Goal: Check status: Check status

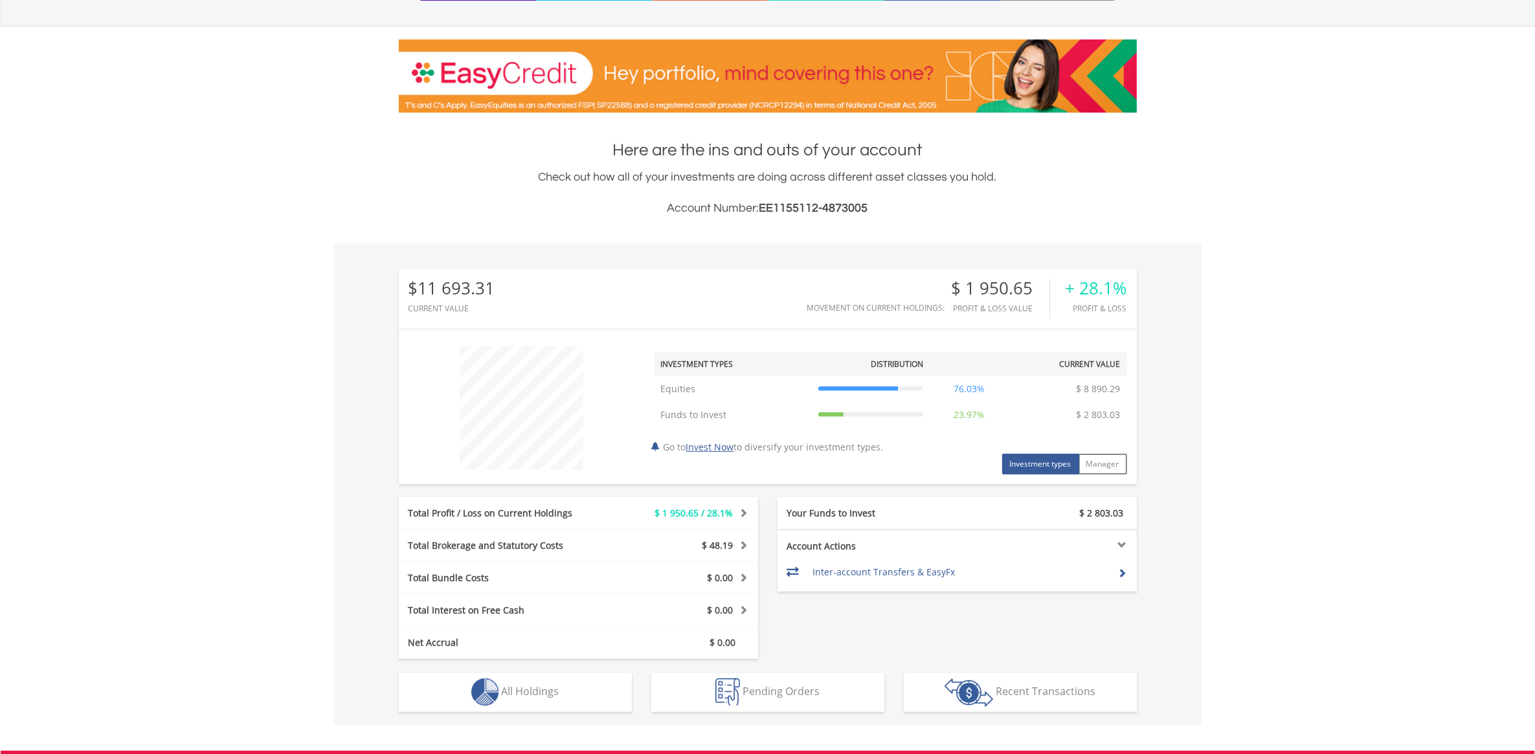
scroll to position [324, 0]
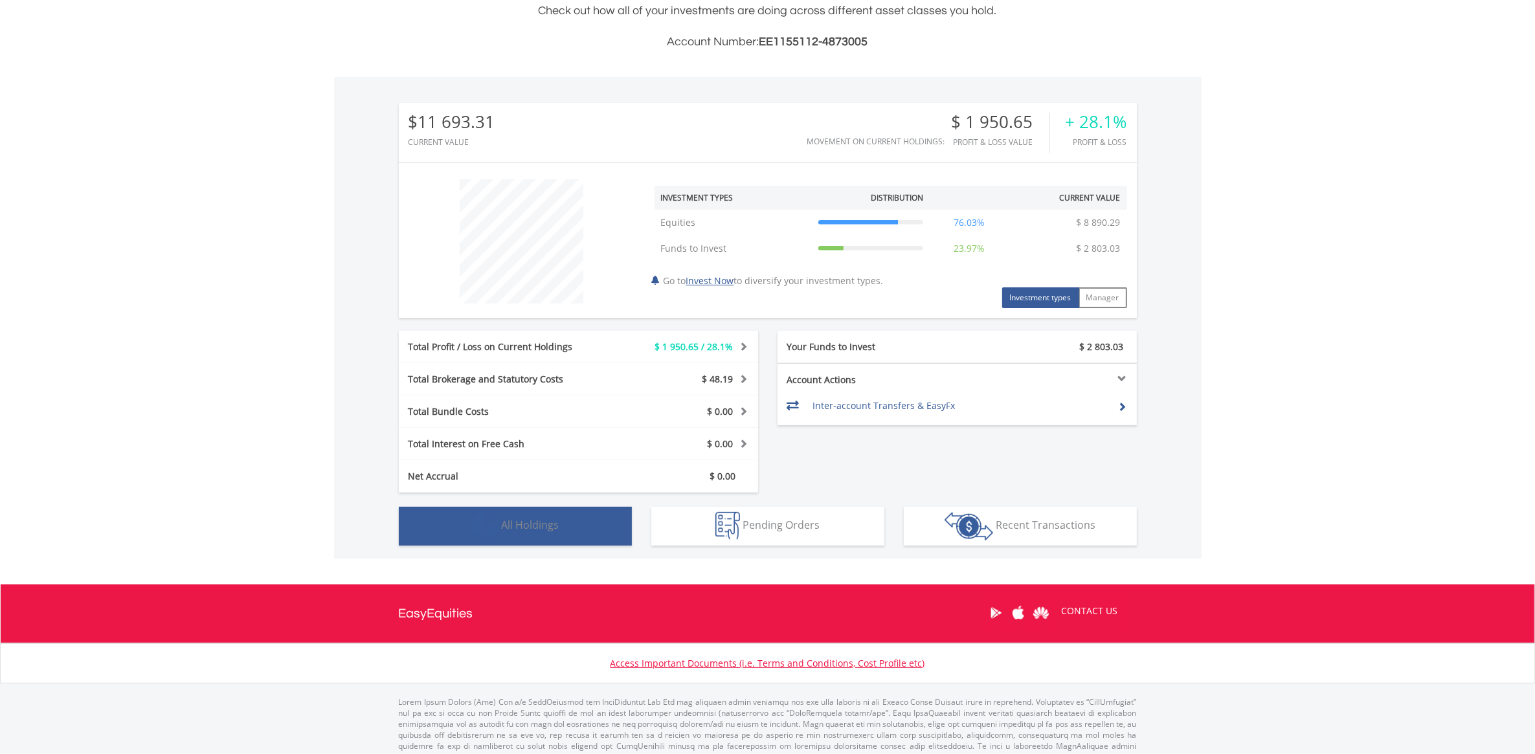
click at [533, 519] on span "All Holdings" at bounding box center [531, 525] width 58 height 14
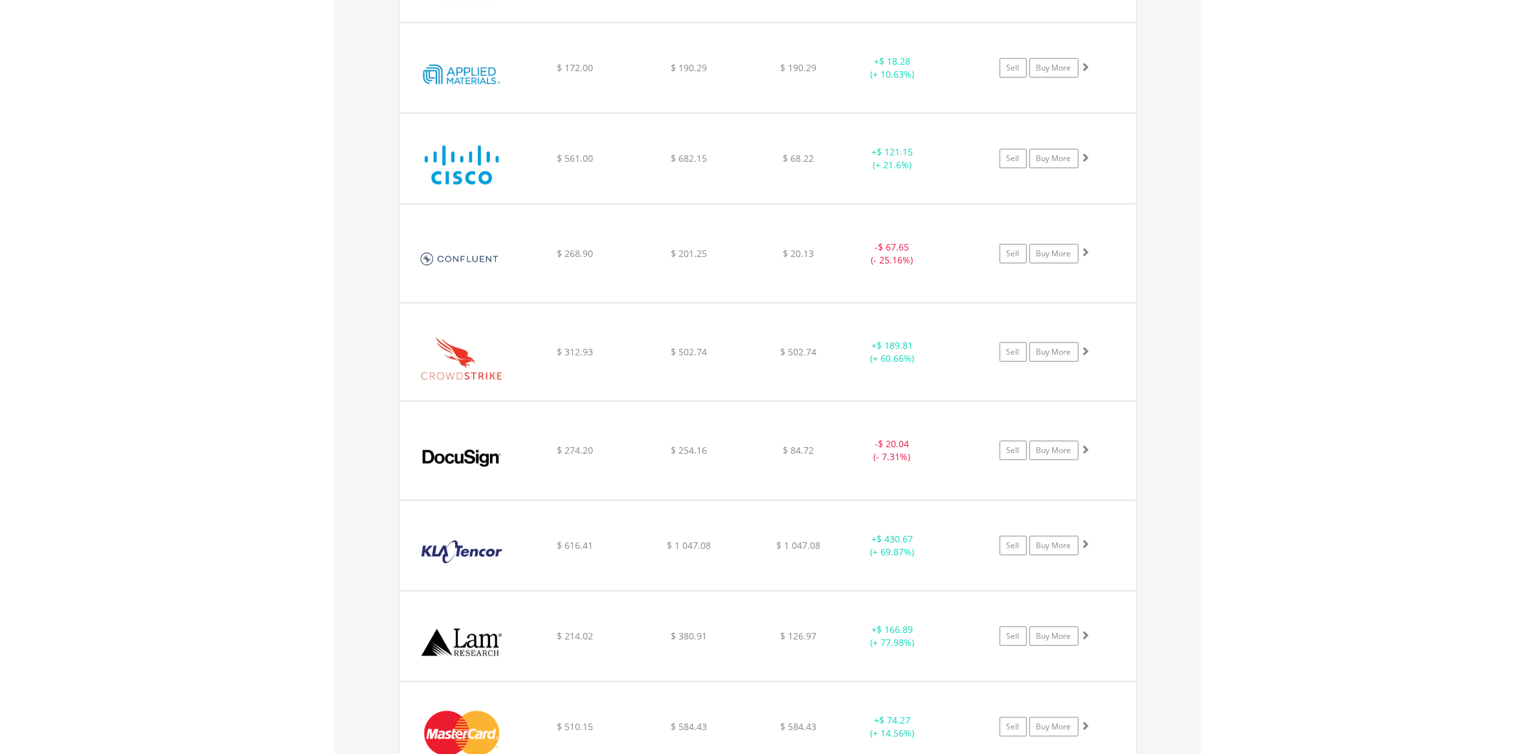
scroll to position [1069, 0]
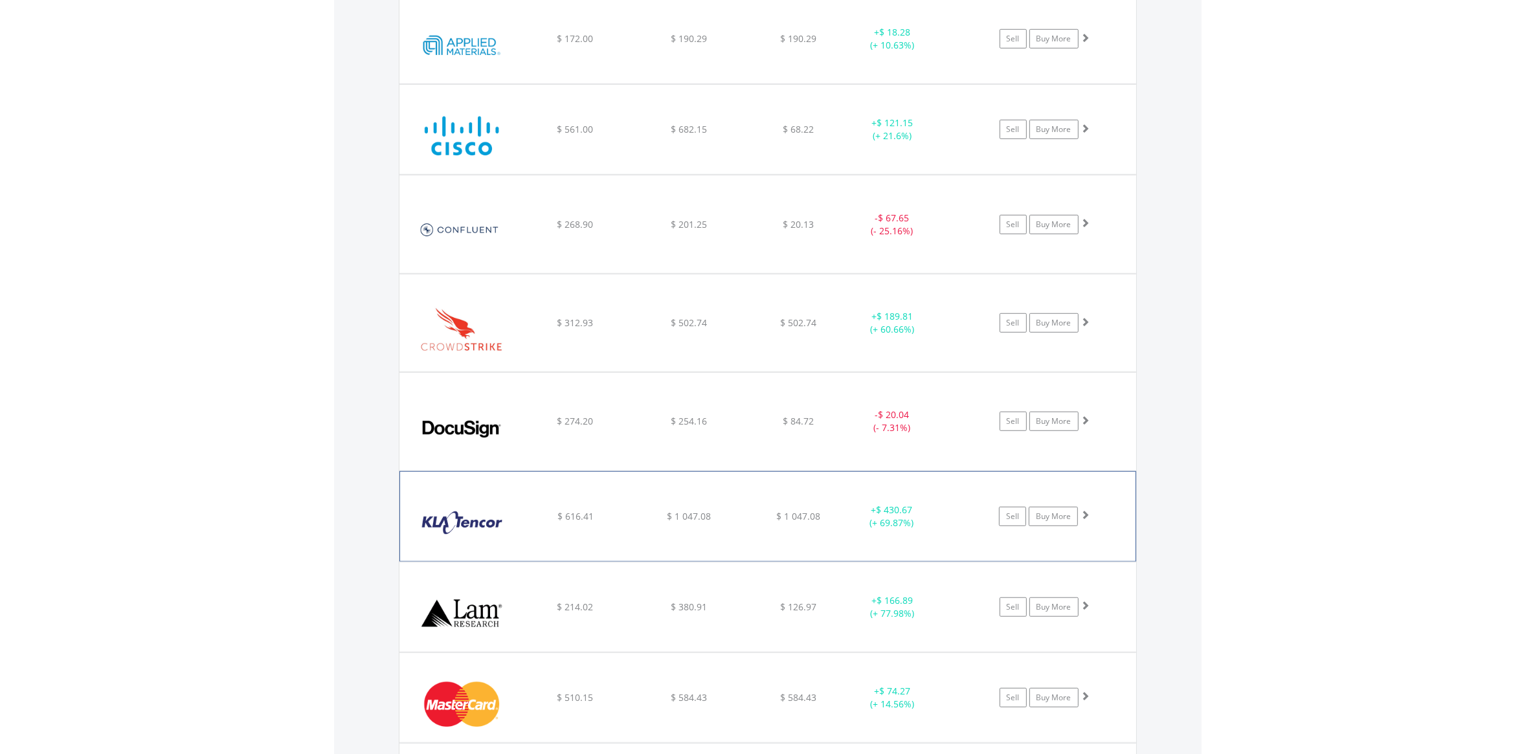
click at [966, 516] on div "Sell Buy More" at bounding box center [1050, 516] width 169 height 19
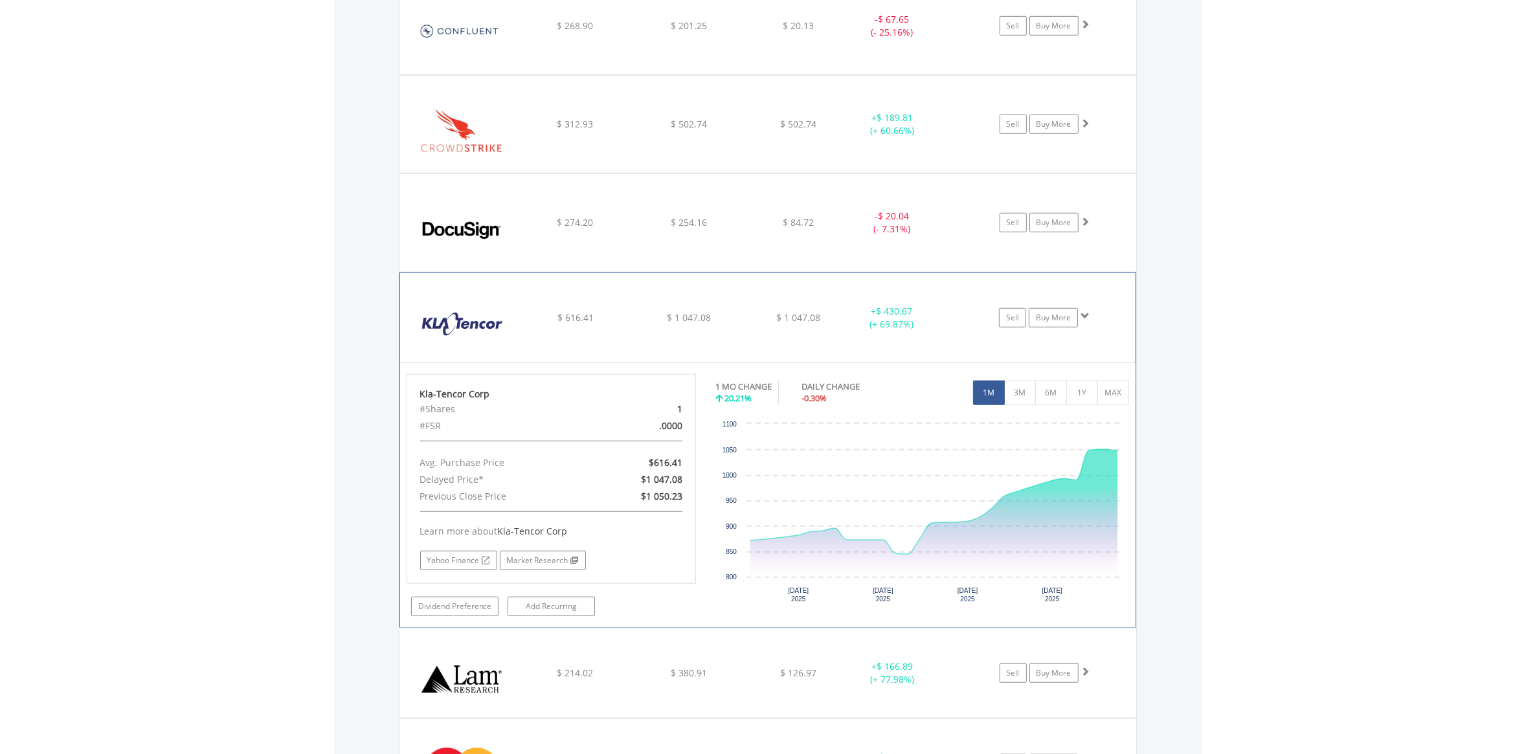
scroll to position [1311, 0]
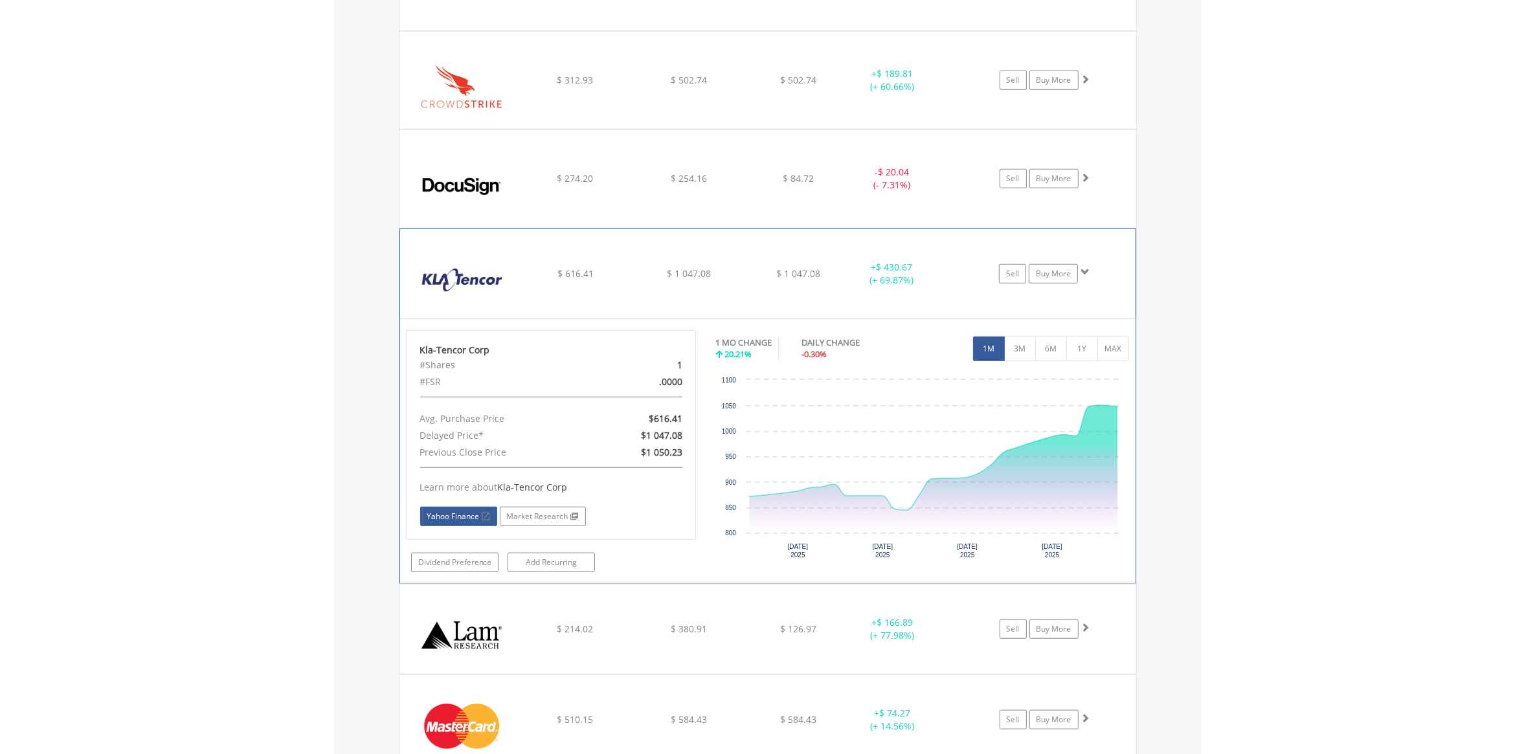
click at [470, 515] on link "Yahoo Finance" at bounding box center [458, 516] width 77 height 19
click at [460, 516] on link "Yahoo Finance" at bounding box center [458, 516] width 77 height 19
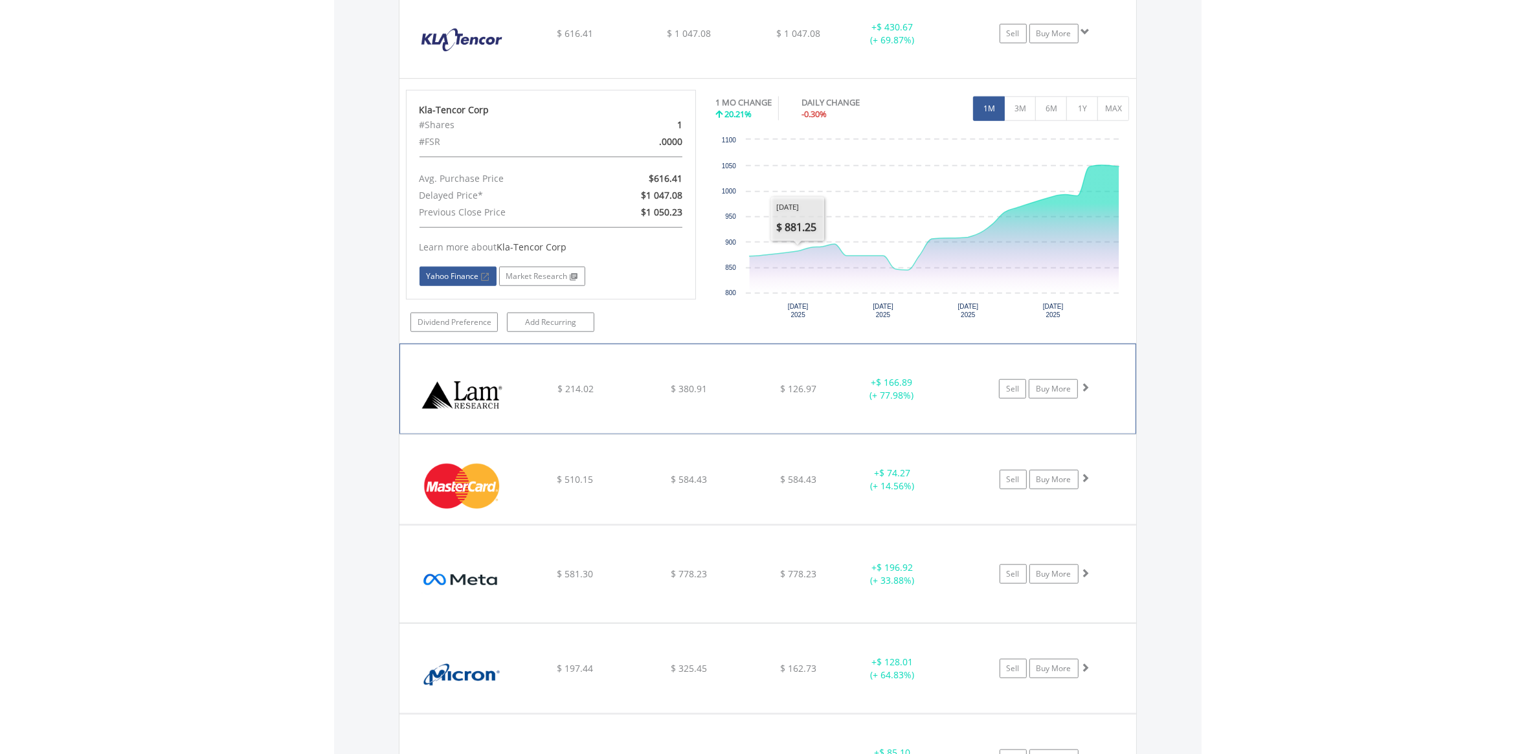
scroll to position [1554, 0]
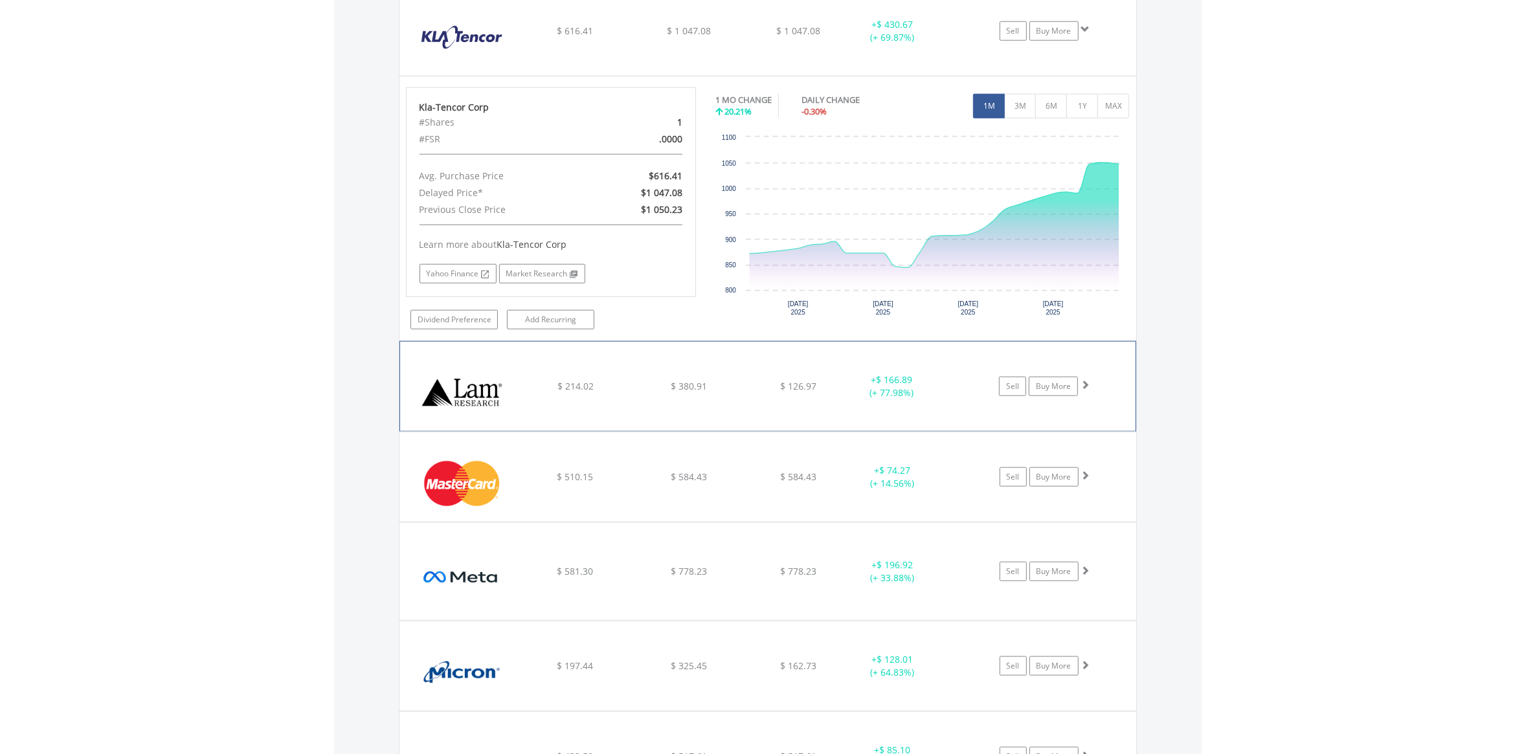
click at [968, 387] on div "Sell Buy More" at bounding box center [1050, 386] width 169 height 19
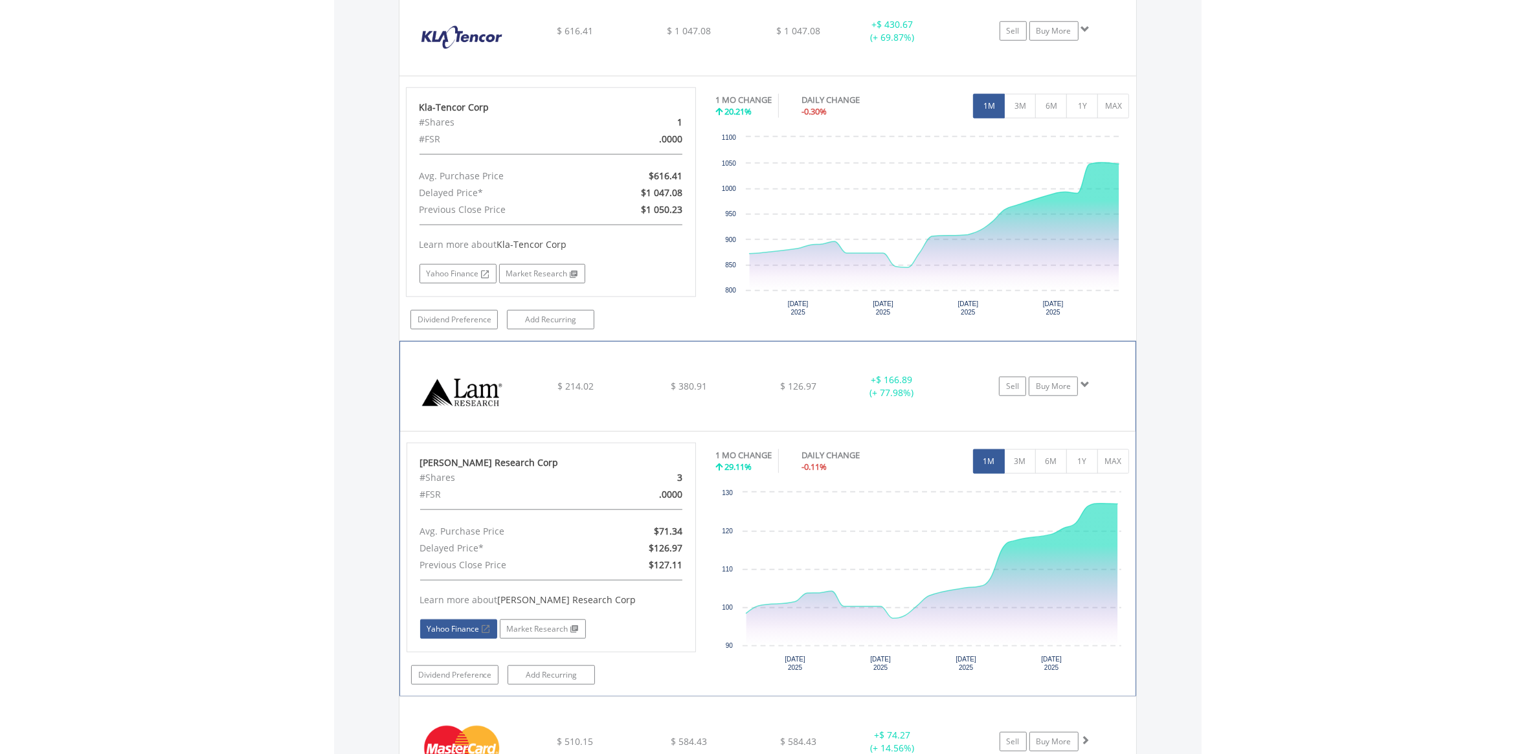
click at [450, 628] on link "Yahoo Finance" at bounding box center [458, 628] width 77 height 19
click at [1111, 463] on button "MAX" at bounding box center [1113, 461] width 32 height 25
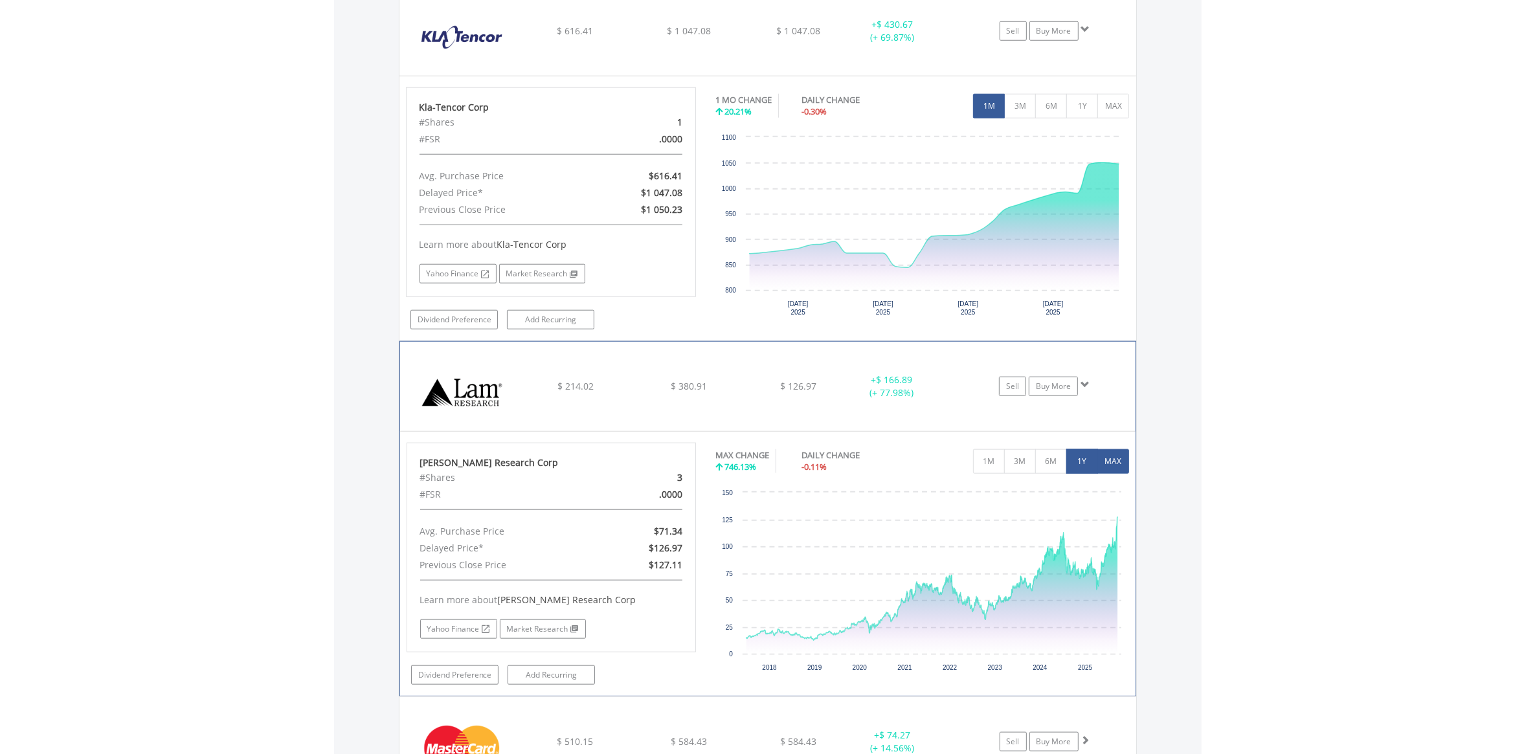
click at [1088, 465] on button "1Y" at bounding box center [1082, 461] width 32 height 25
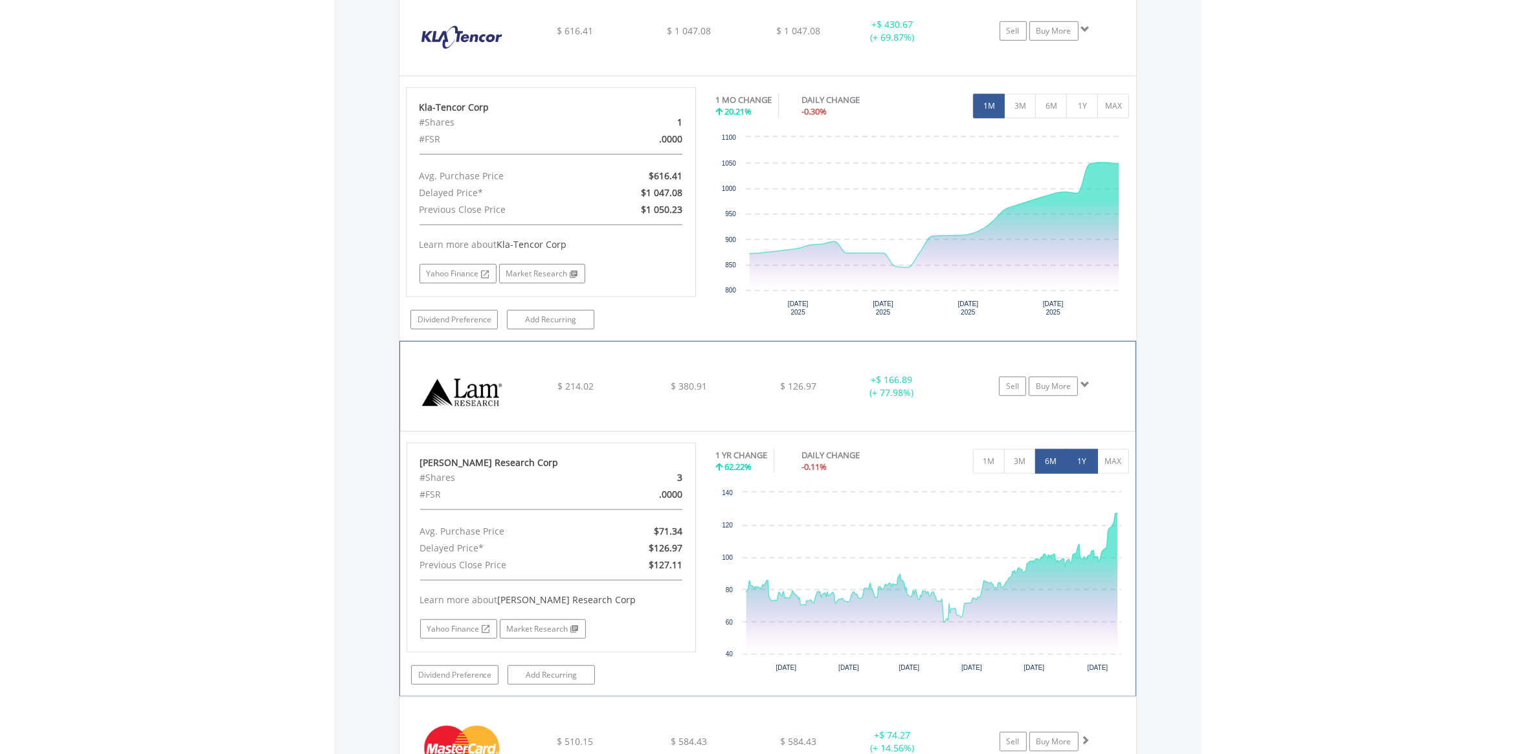
click at [1047, 466] on button "6M" at bounding box center [1051, 461] width 32 height 25
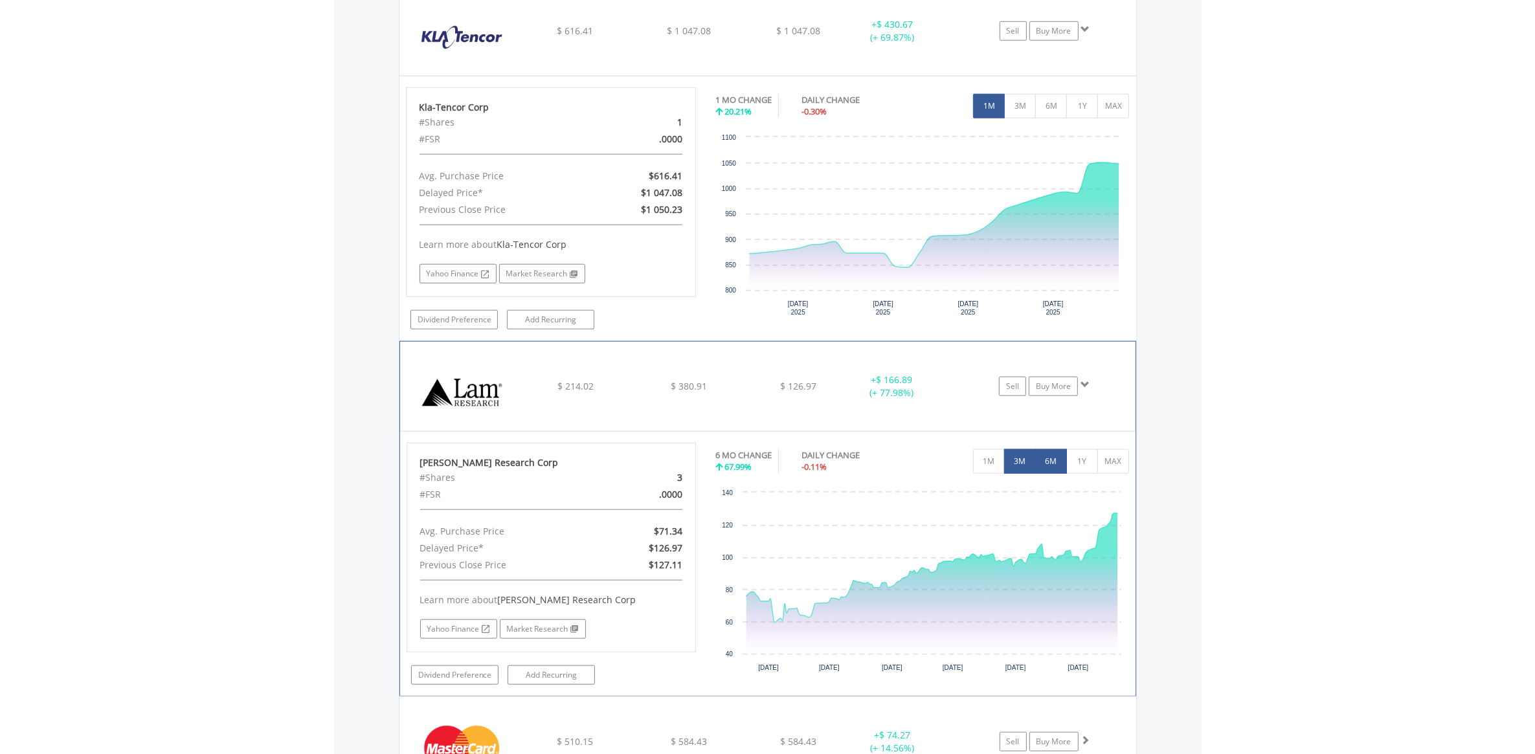
click at [1023, 463] on button "3M" at bounding box center [1020, 461] width 32 height 25
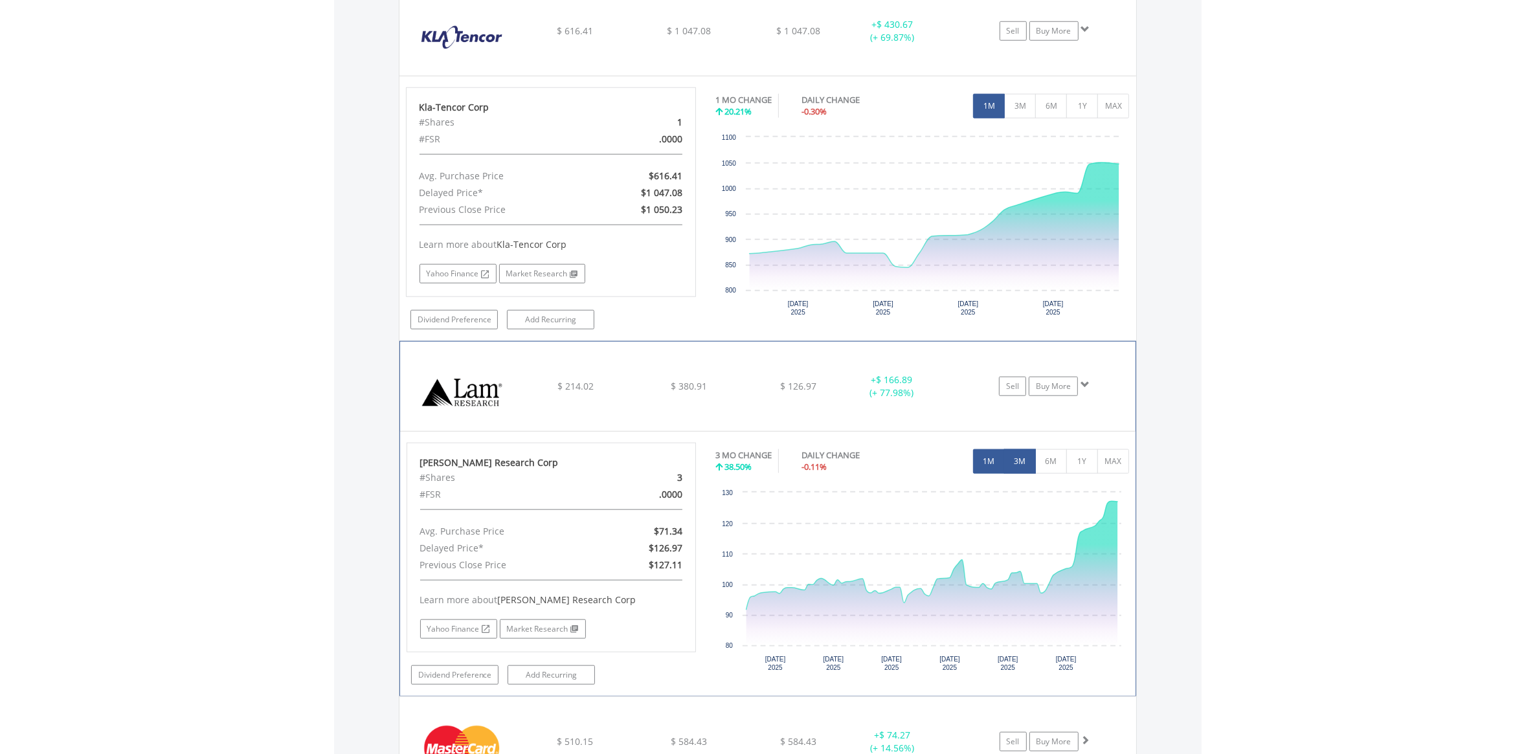
click at [982, 461] on button "1M" at bounding box center [989, 461] width 32 height 25
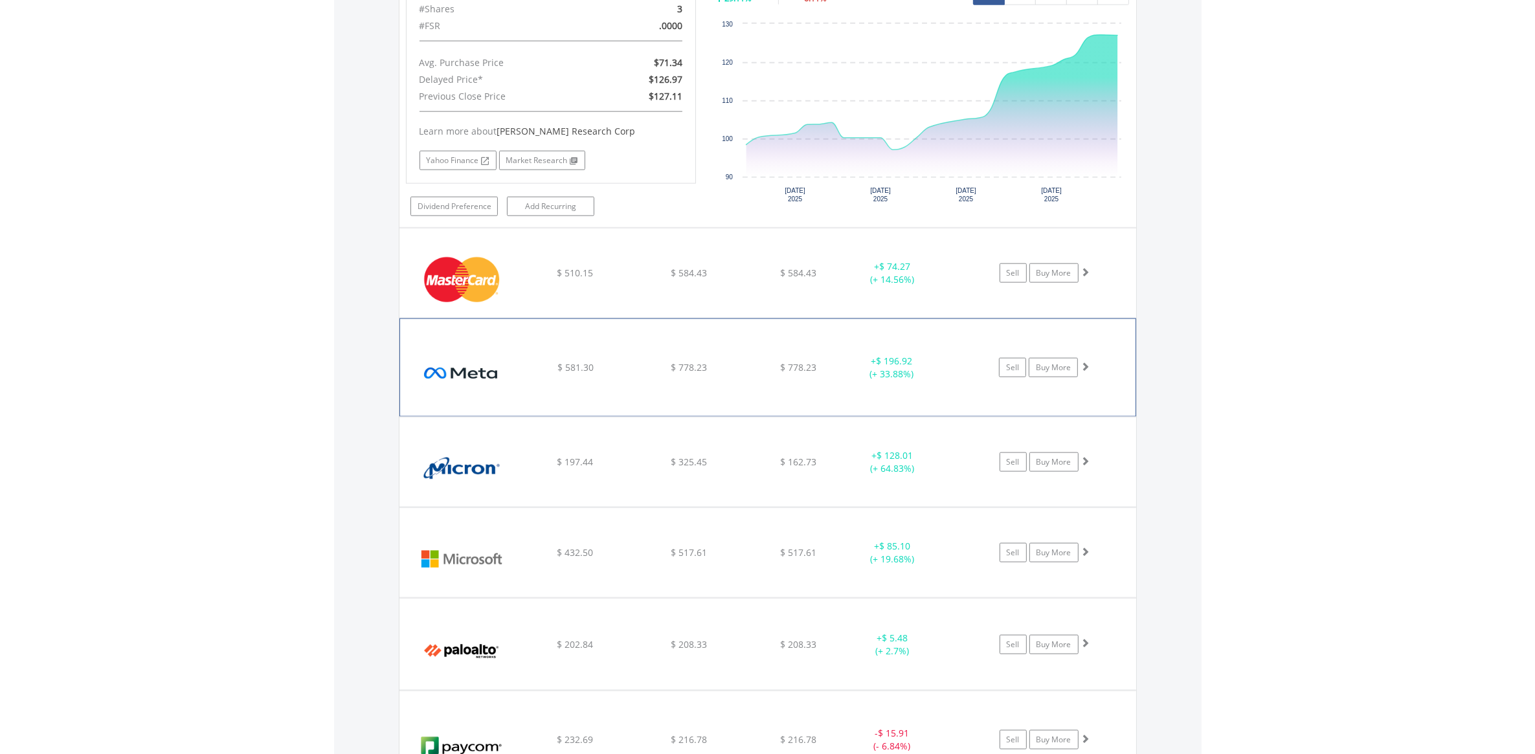
scroll to position [2120, 0]
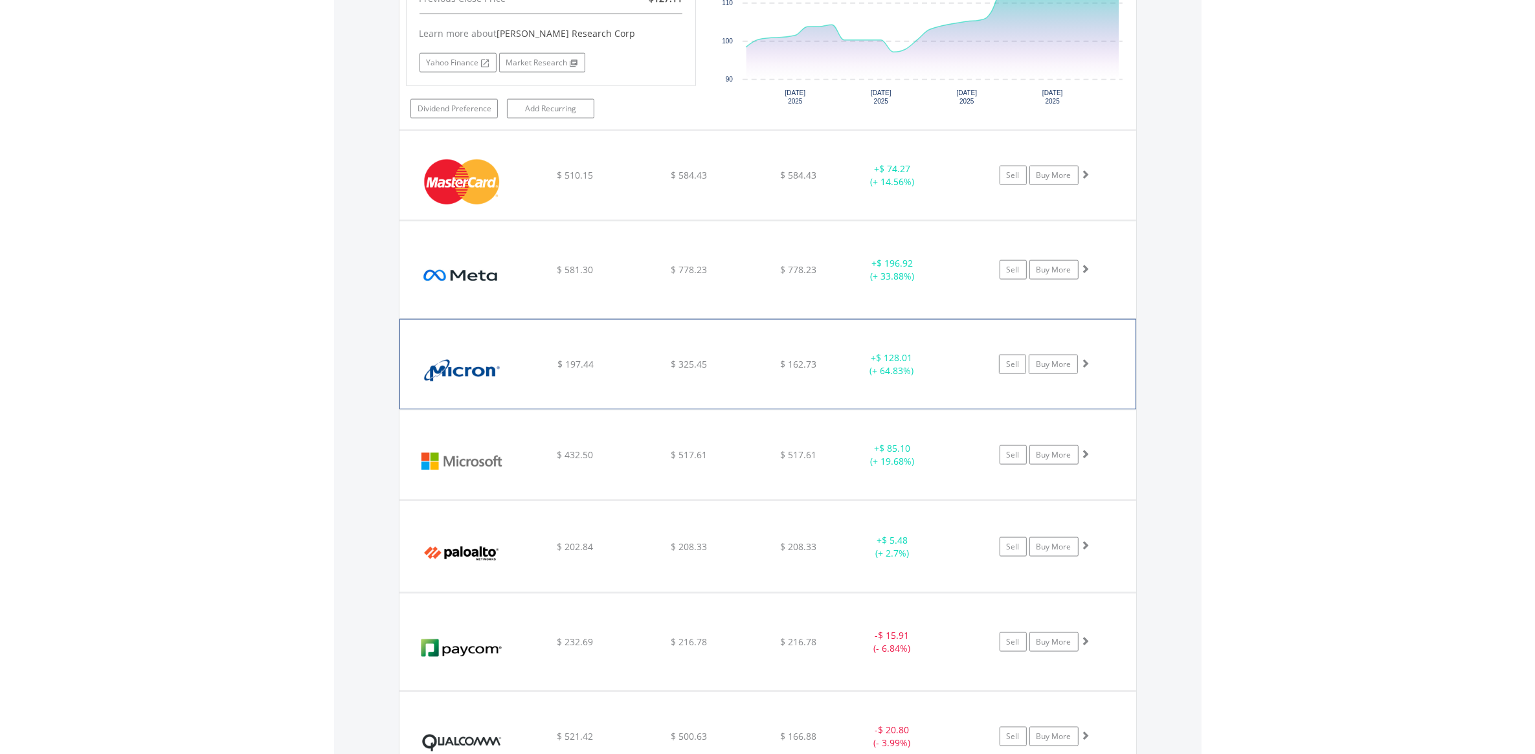
click at [957, 374] on div "+ $ 128.01 (+ 64.83%)" at bounding box center [907, 364] width 129 height 26
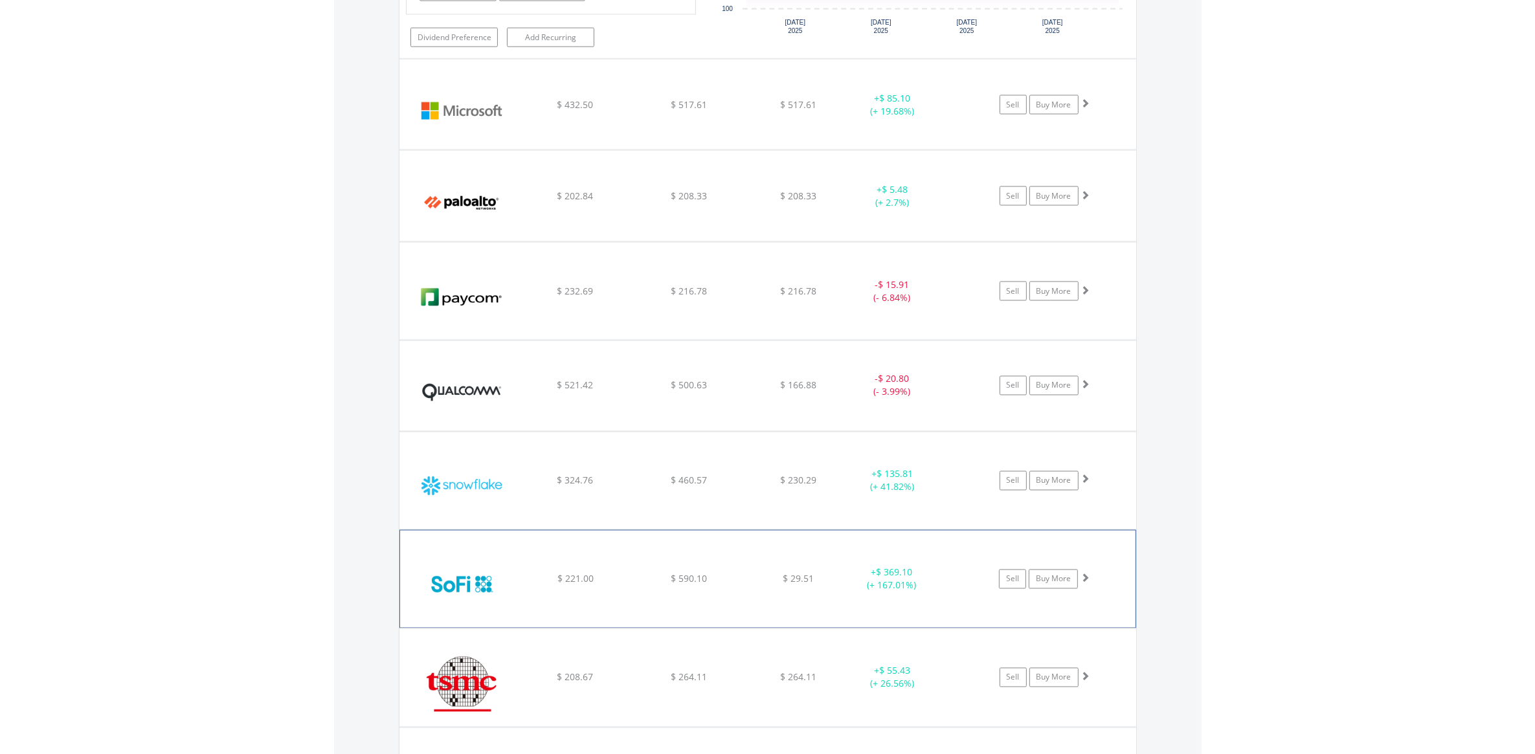
scroll to position [2767, 0]
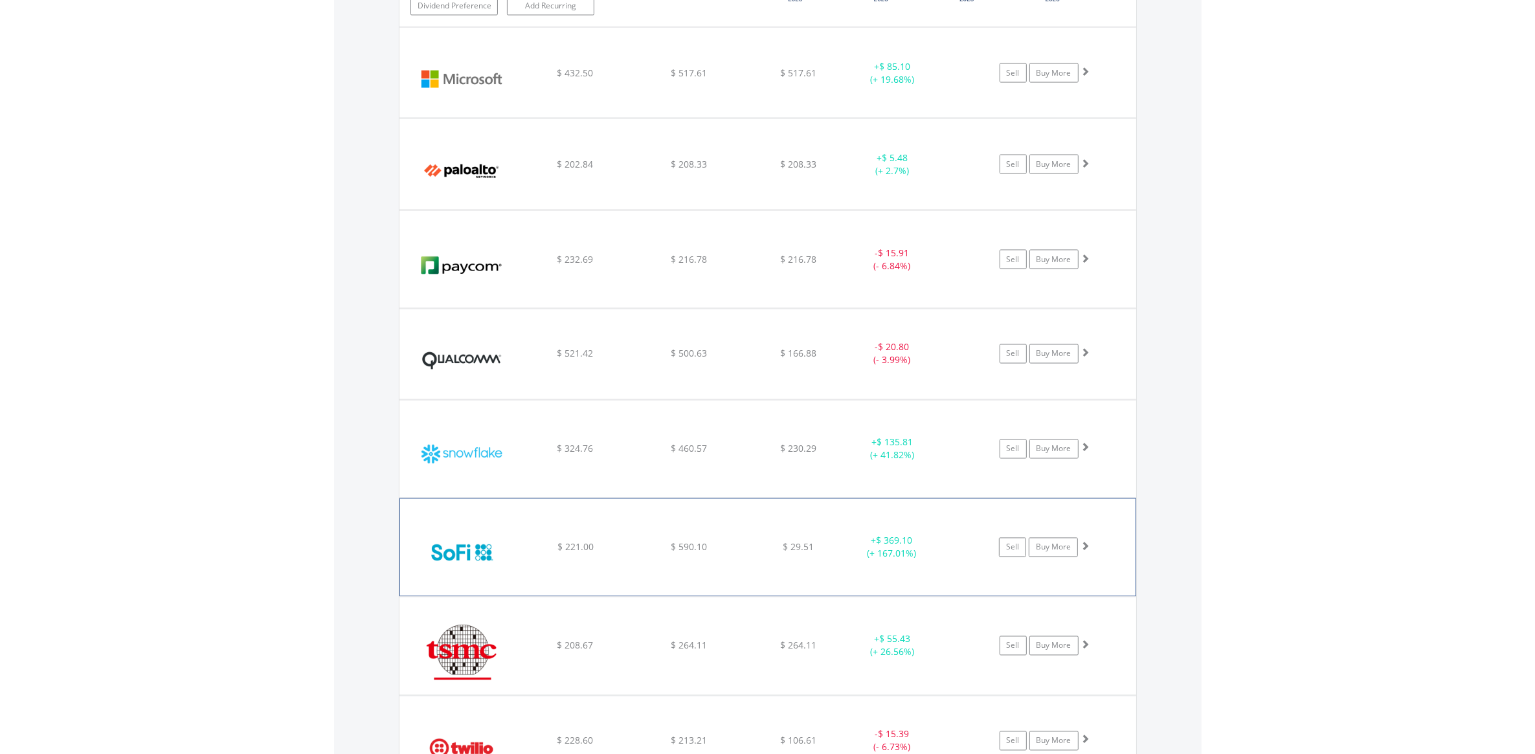
click at [949, 560] on div "+ $ 369.10 (+ 167.01%)" at bounding box center [907, 548] width 129 height 26
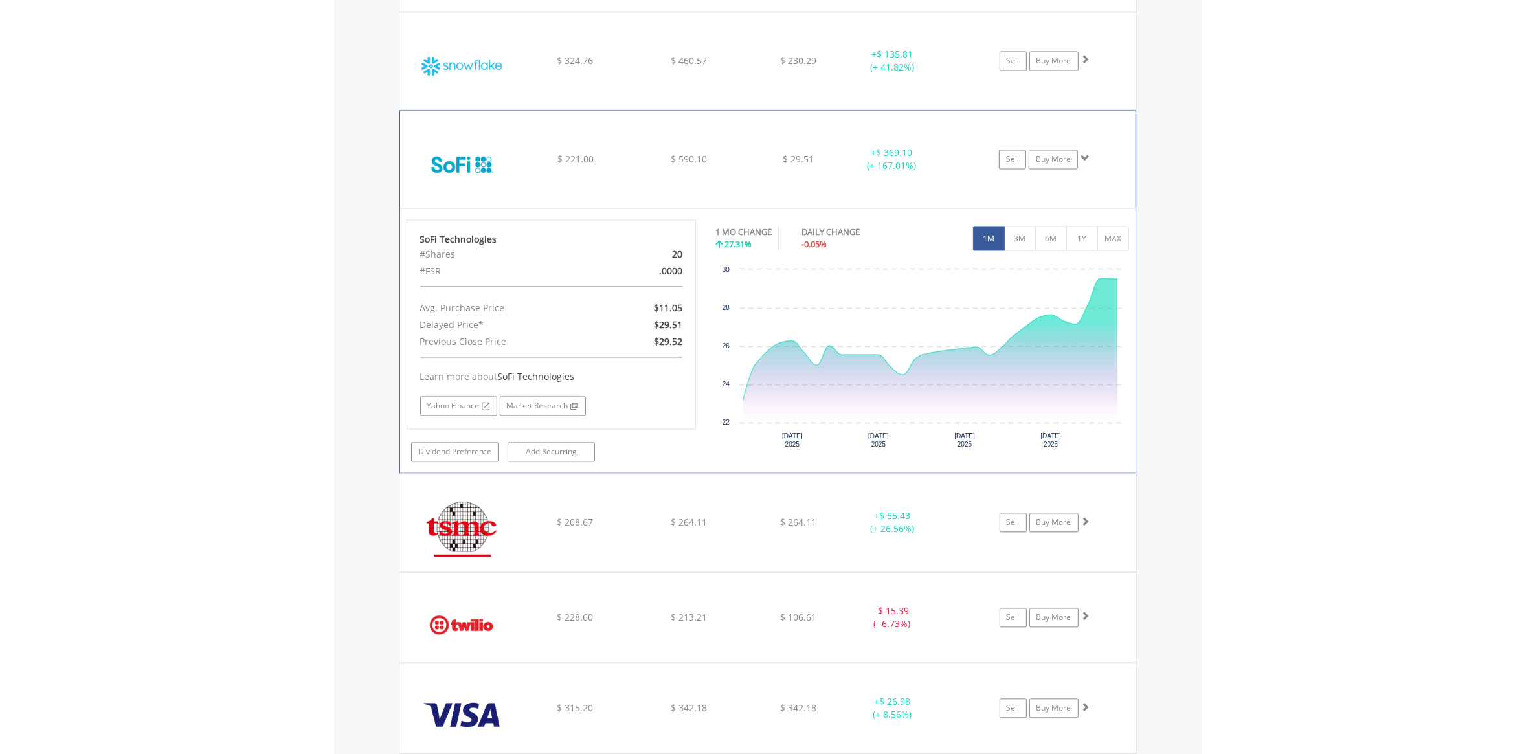
scroll to position [3172, 0]
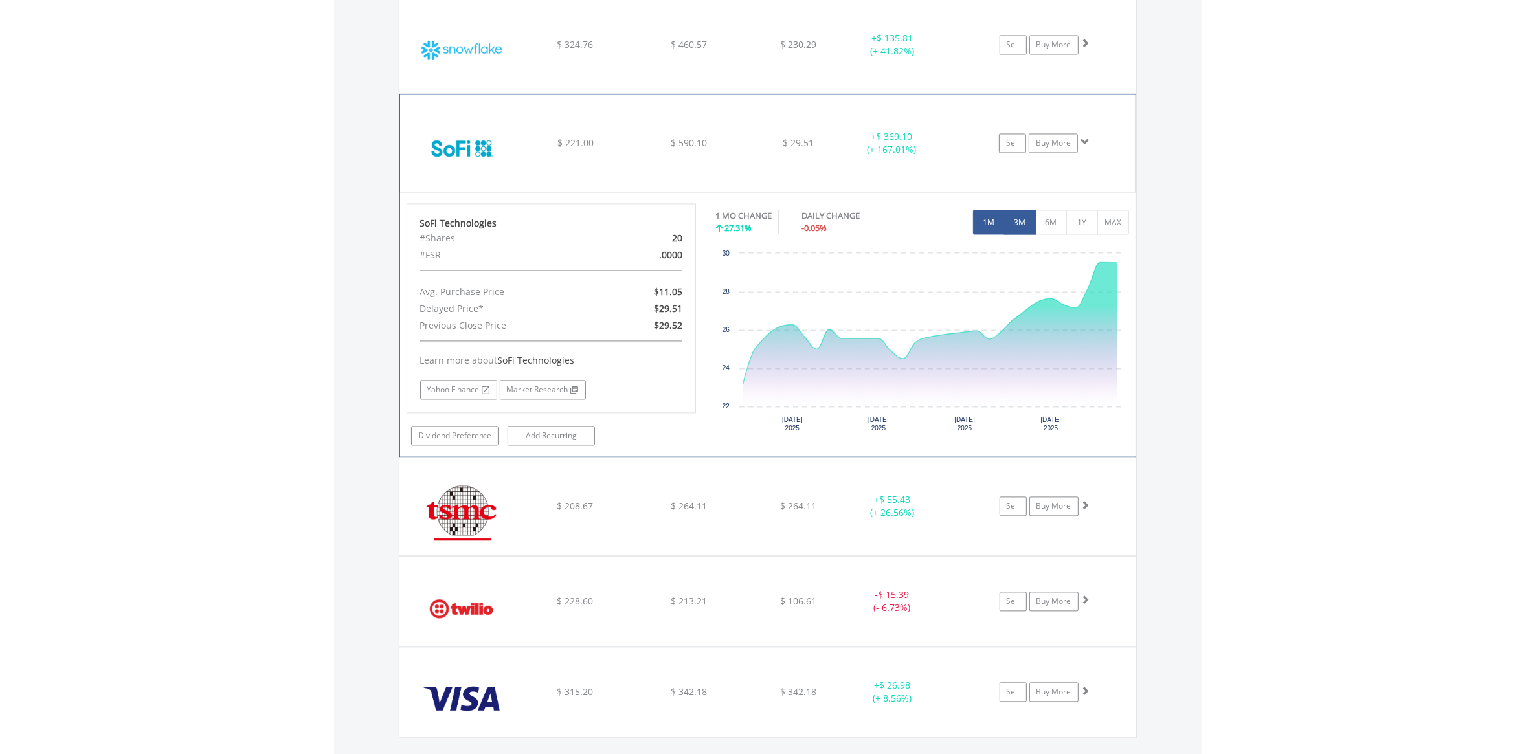
click at [1016, 234] on button "3M" at bounding box center [1020, 222] width 32 height 25
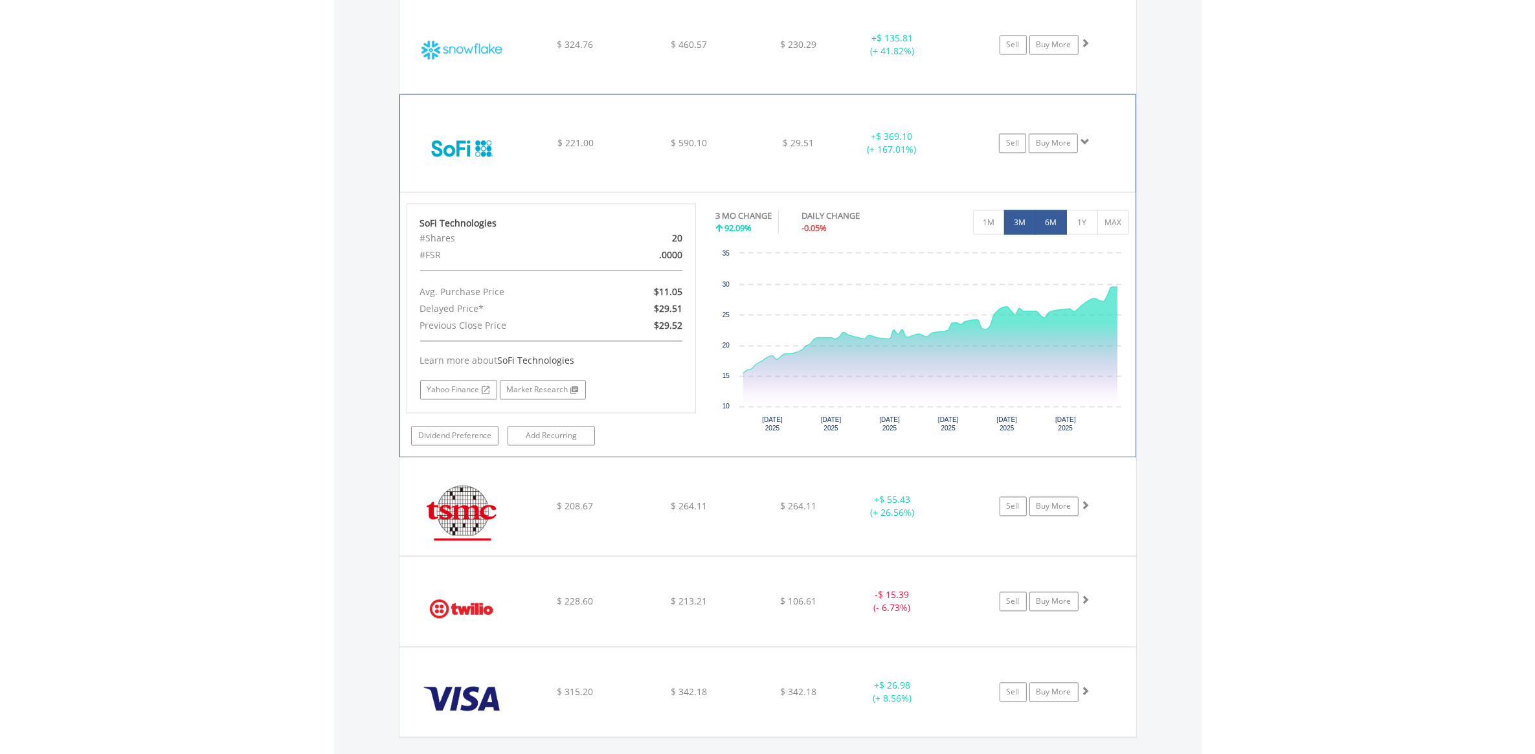
click at [1054, 234] on button "6M" at bounding box center [1051, 222] width 32 height 25
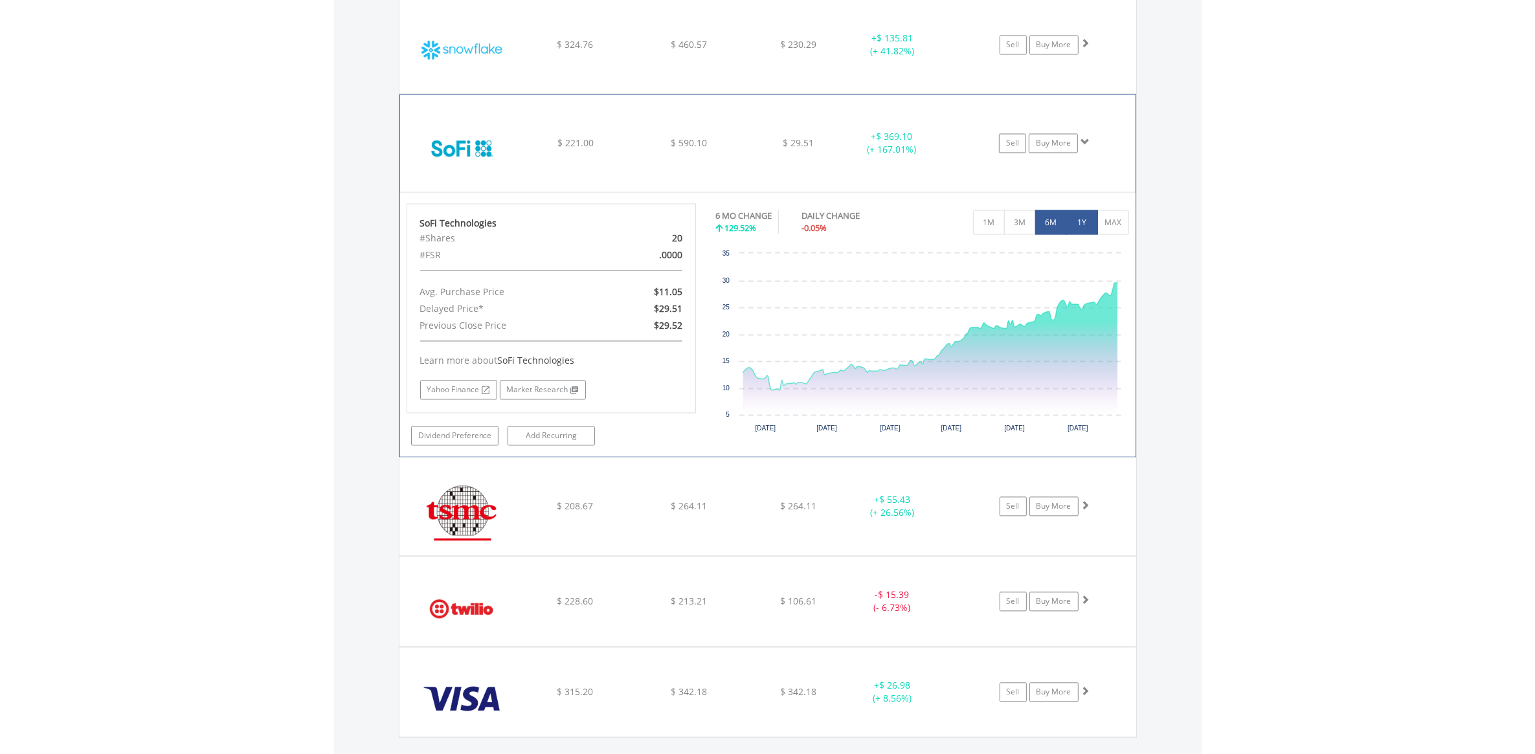
click at [1085, 230] on button "1Y" at bounding box center [1082, 222] width 32 height 25
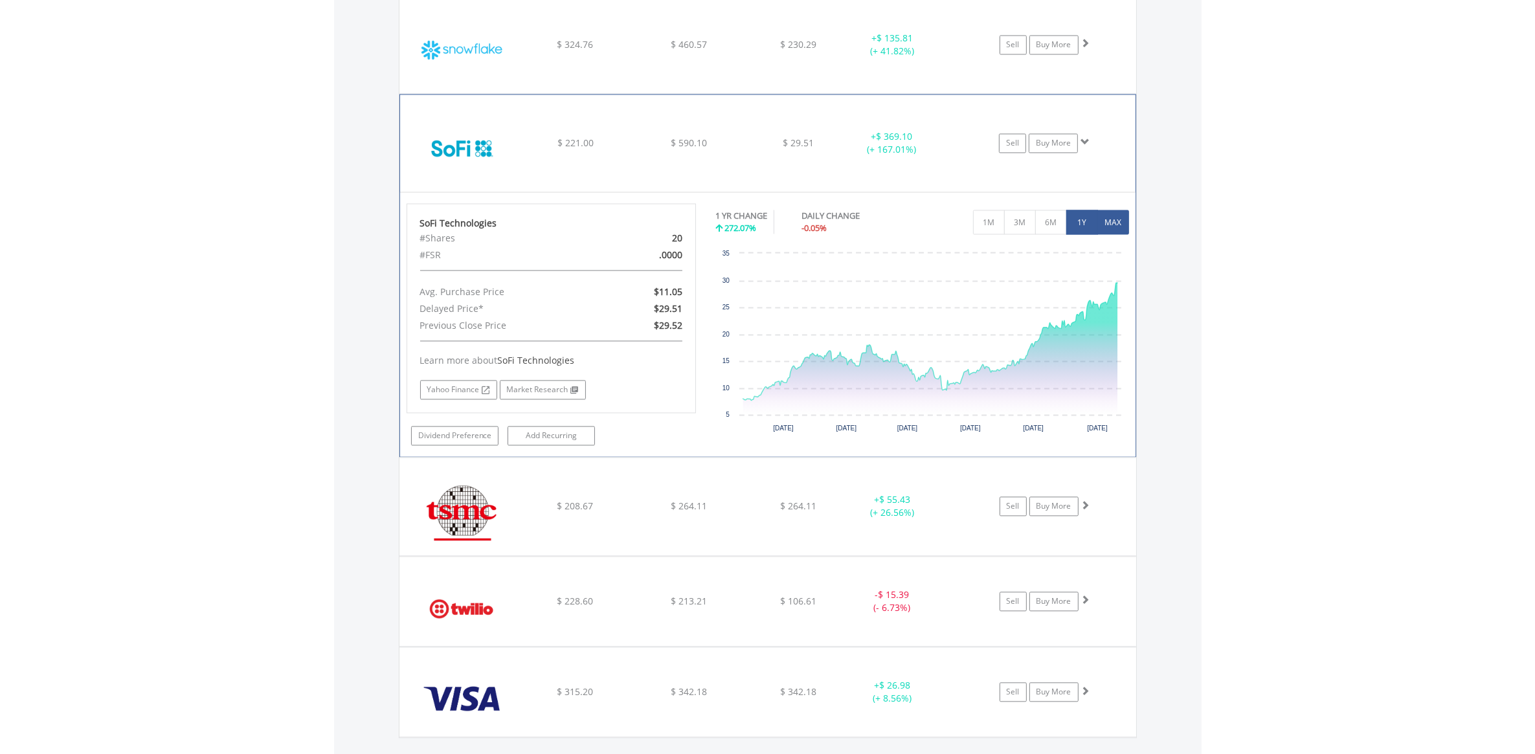
click at [1118, 228] on button "MAX" at bounding box center [1113, 222] width 32 height 25
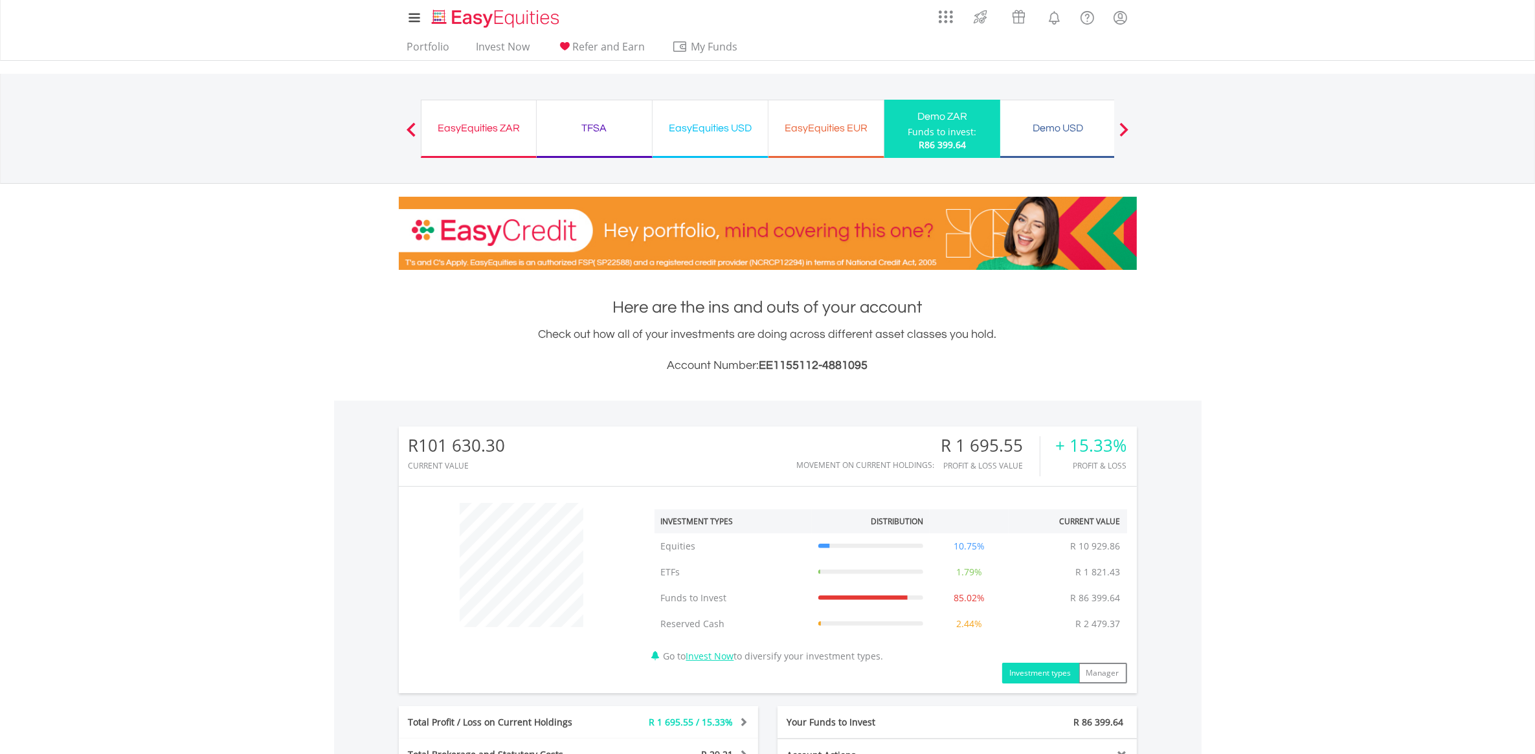
scroll to position [162, 0]
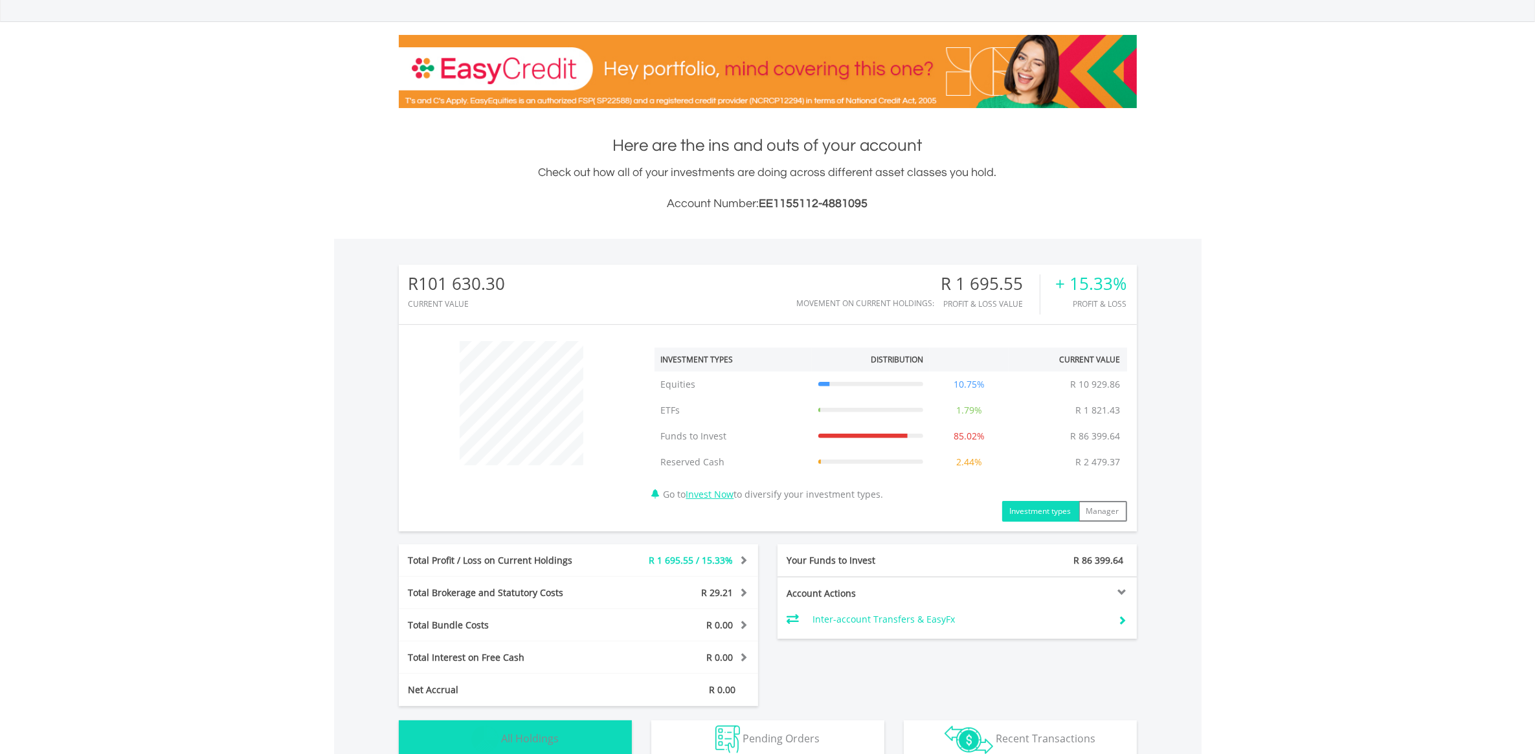
click at [538, 737] on span "All Holdings" at bounding box center [531, 738] width 58 height 14
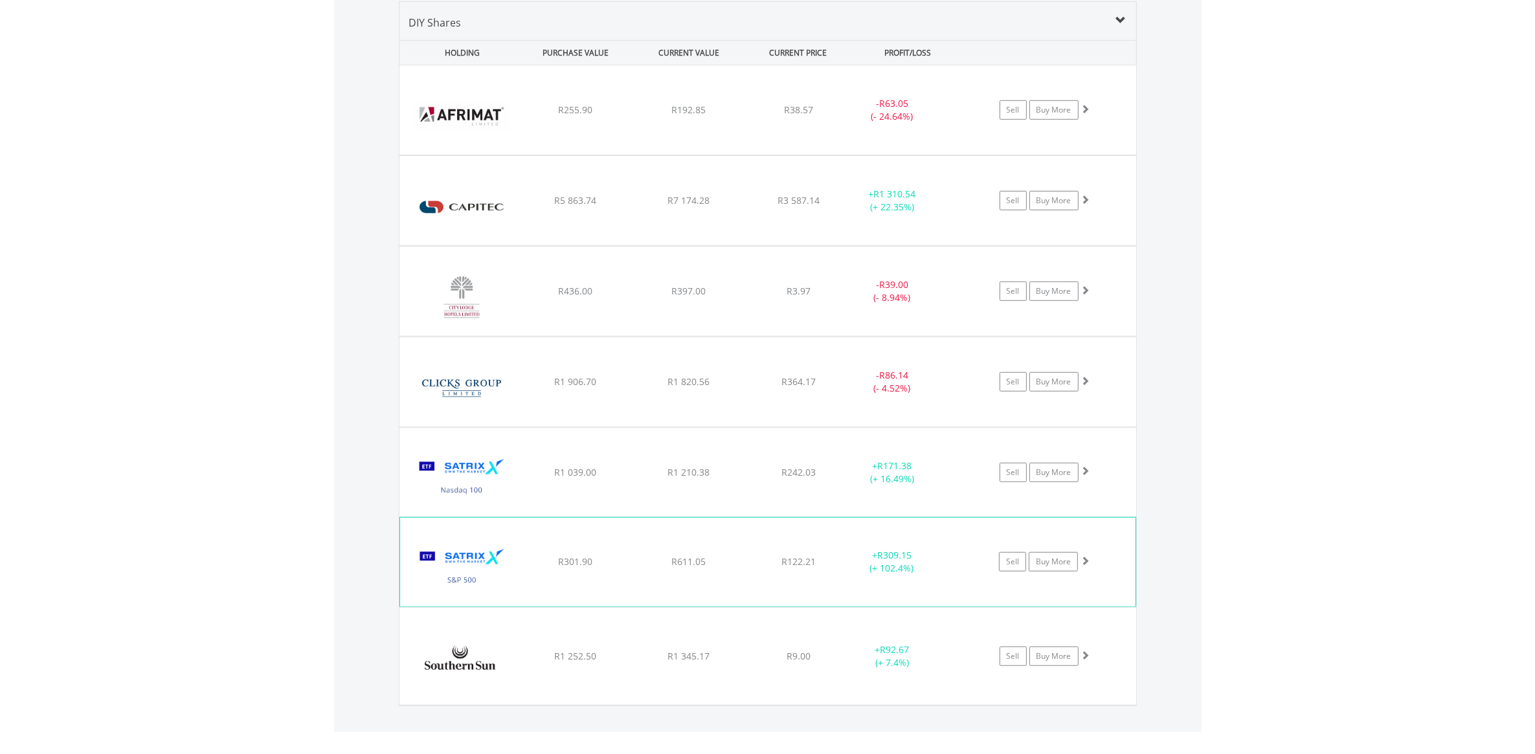
click at [903, 564] on div "+ R309.15 (+ 102.4%)" at bounding box center [891, 562] width 97 height 26
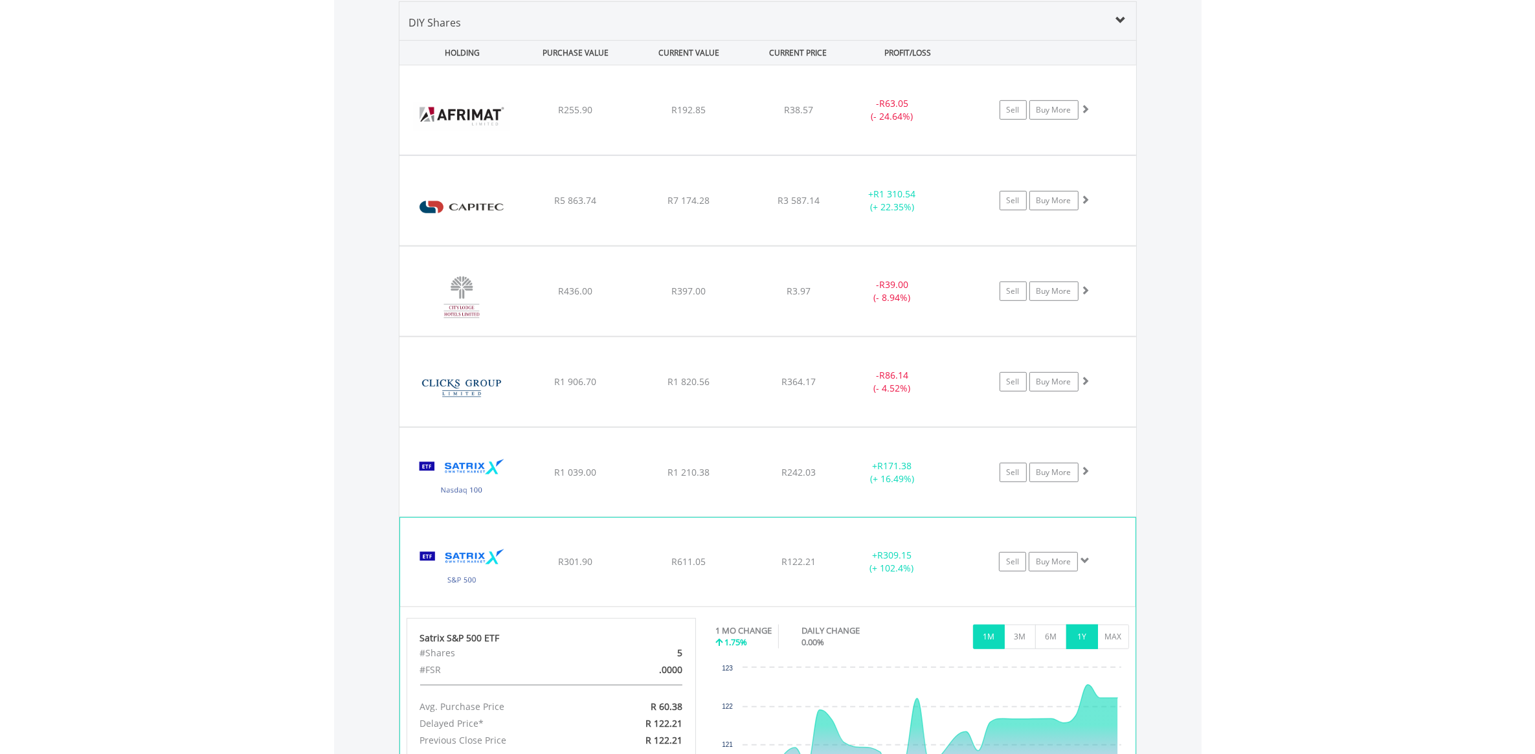
click at [1080, 639] on button "1Y" at bounding box center [1082, 637] width 32 height 25
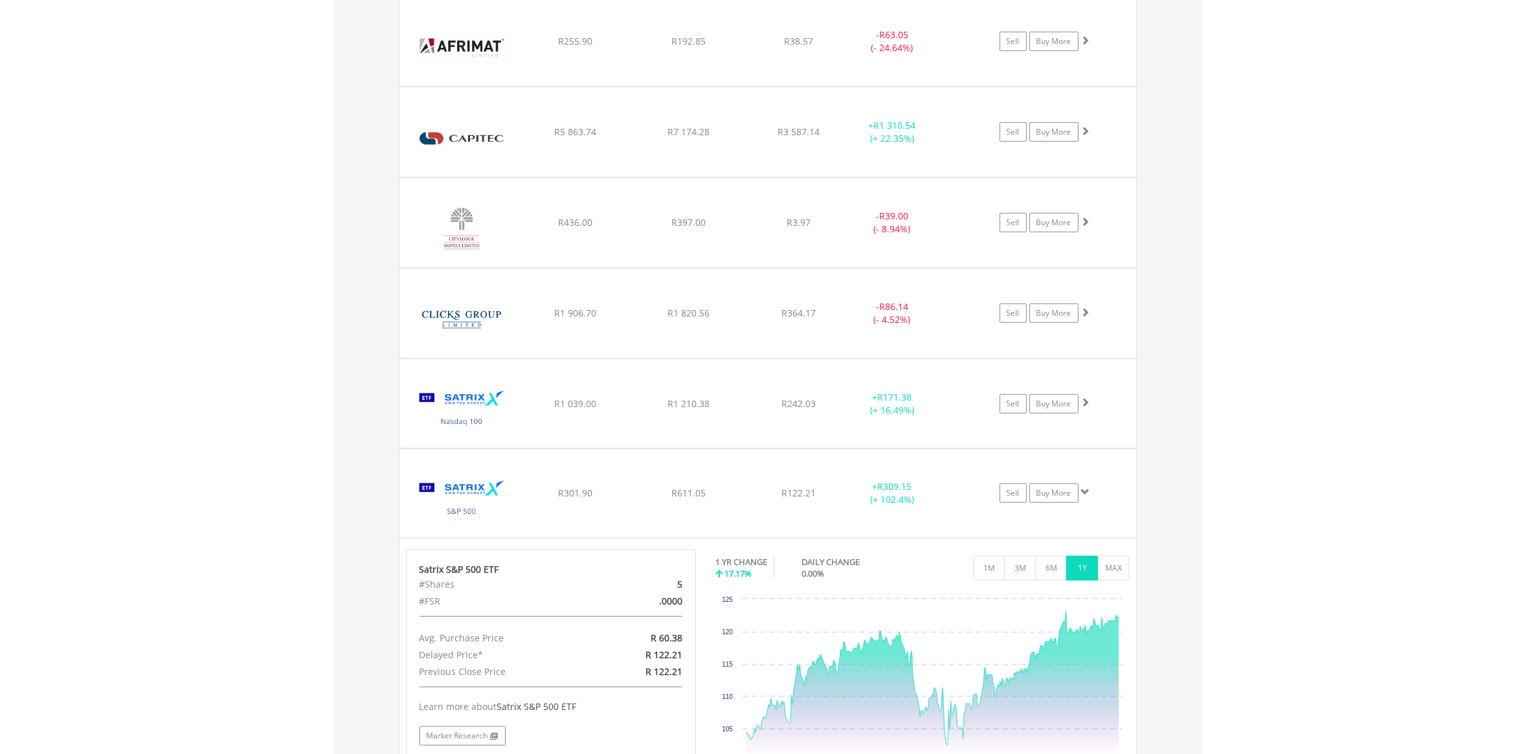
scroll to position [1120, 0]
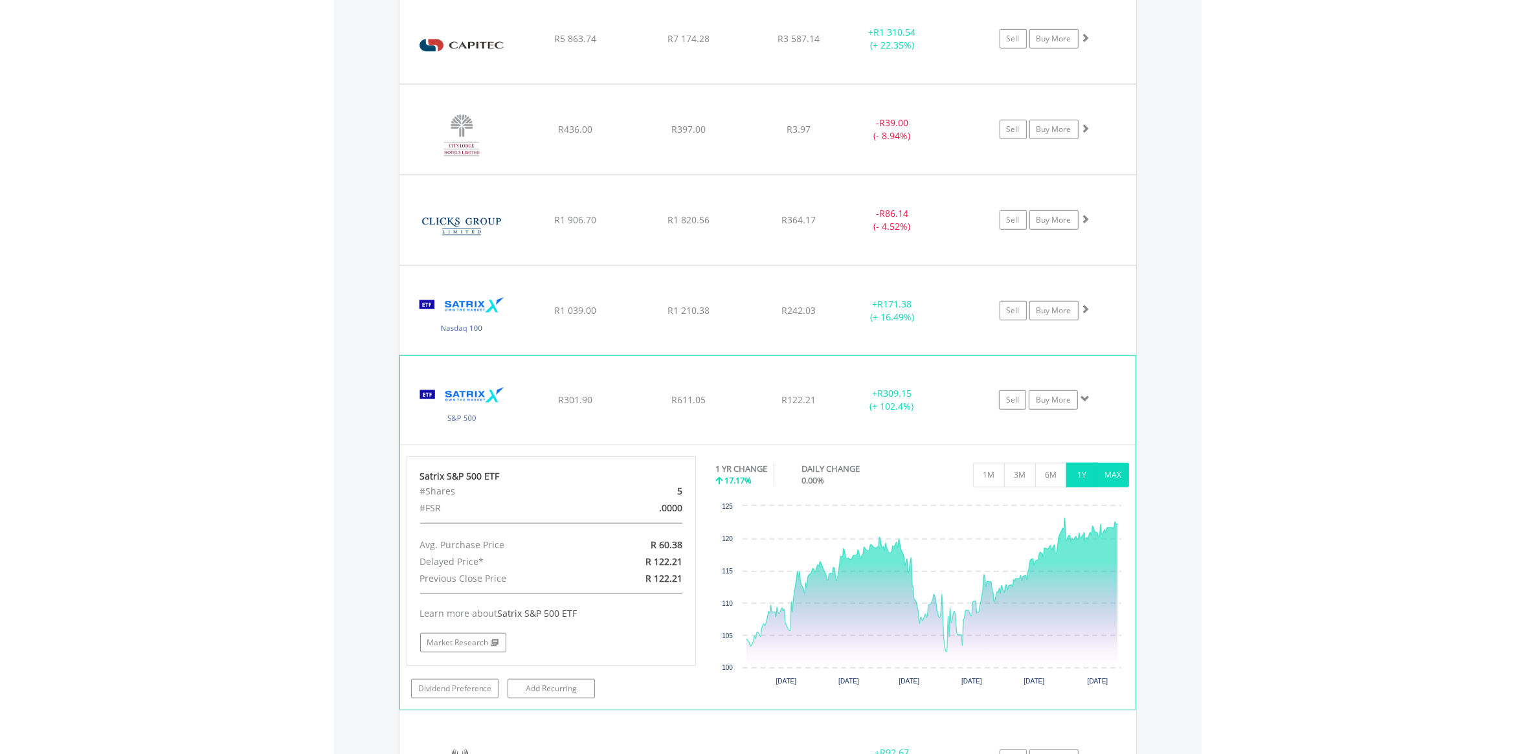
click at [1116, 480] on button "MAX" at bounding box center [1113, 475] width 32 height 25
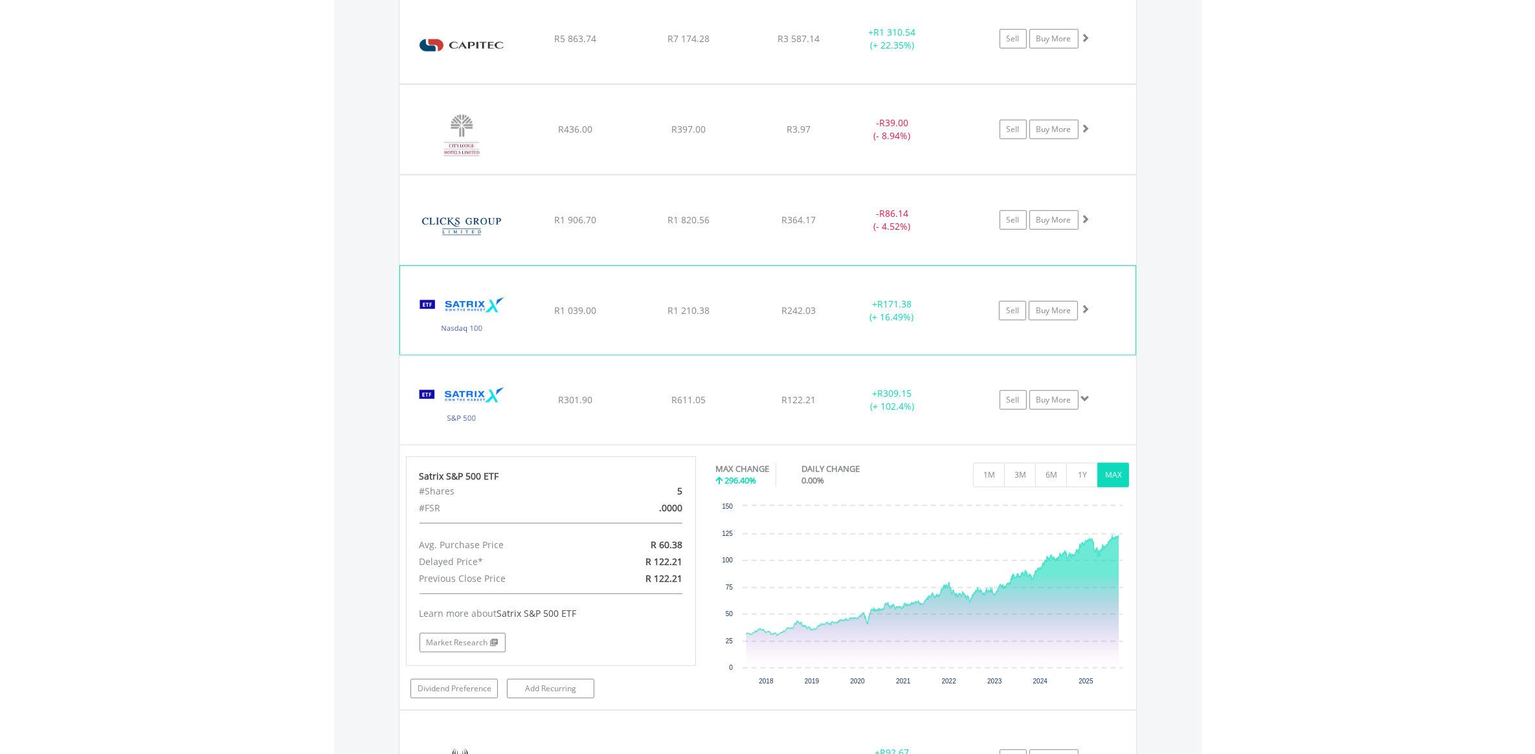
click at [948, 316] on div "+ R171.38 (+ 16.49%)" at bounding box center [907, 311] width 129 height 26
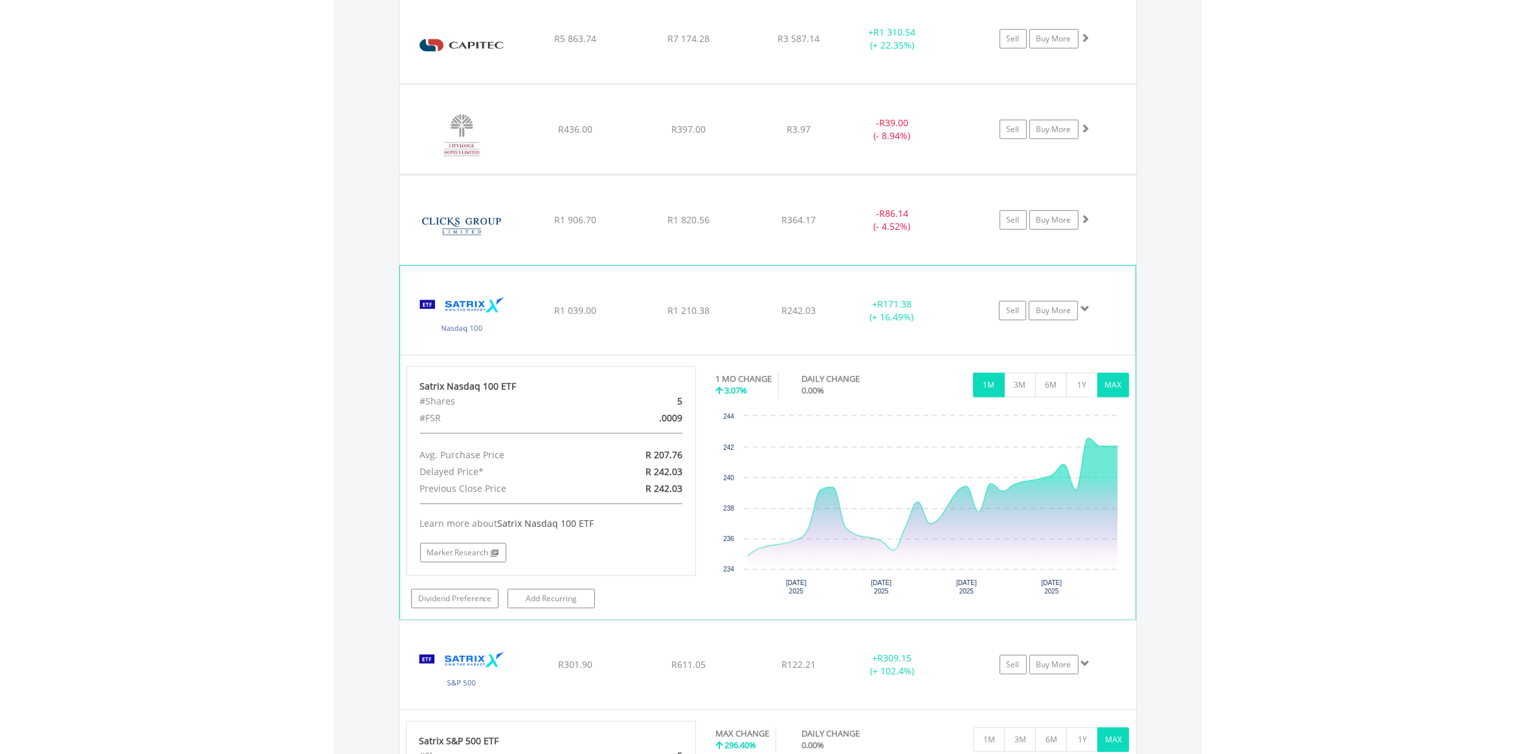
click at [1118, 390] on button "MAX" at bounding box center [1113, 385] width 32 height 25
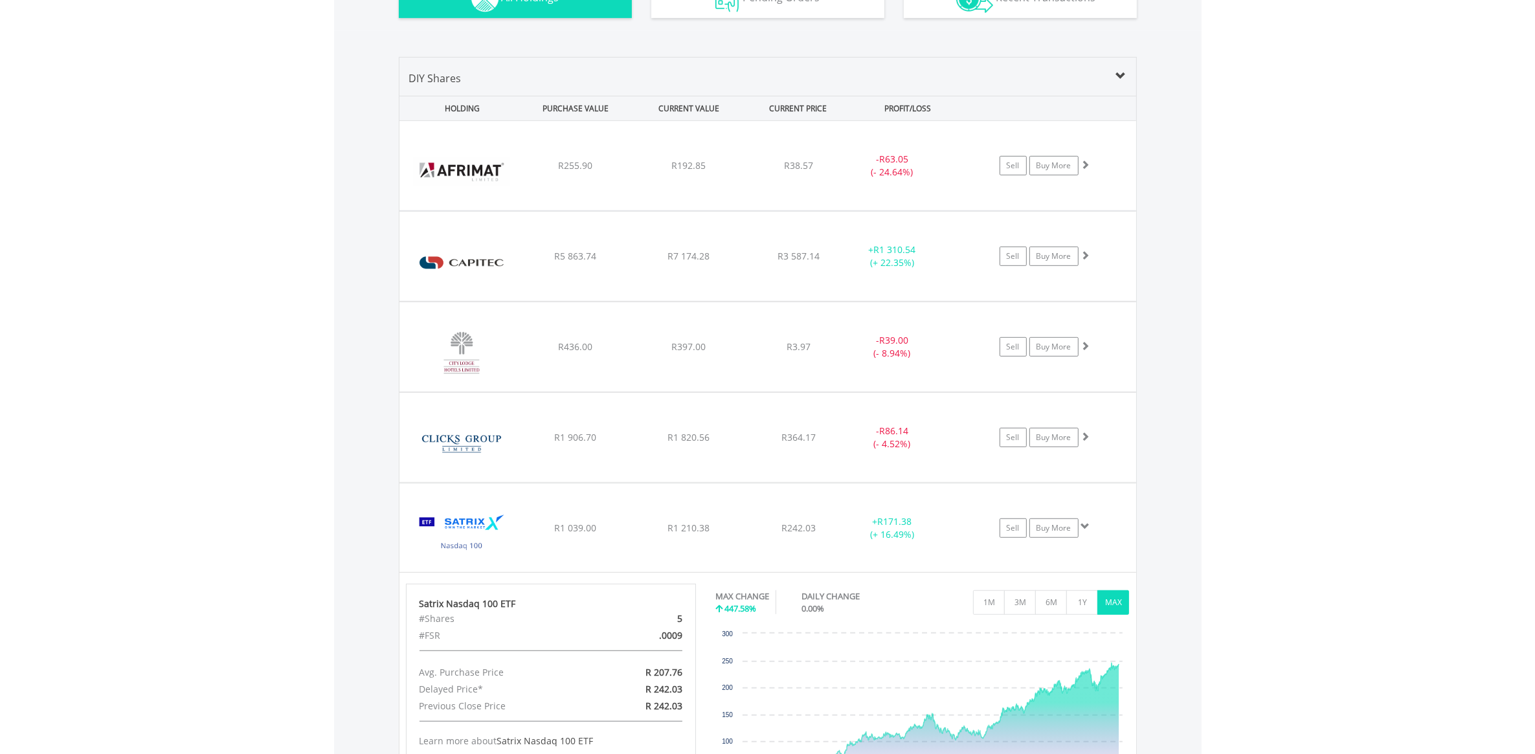
scroll to position [878, 0]
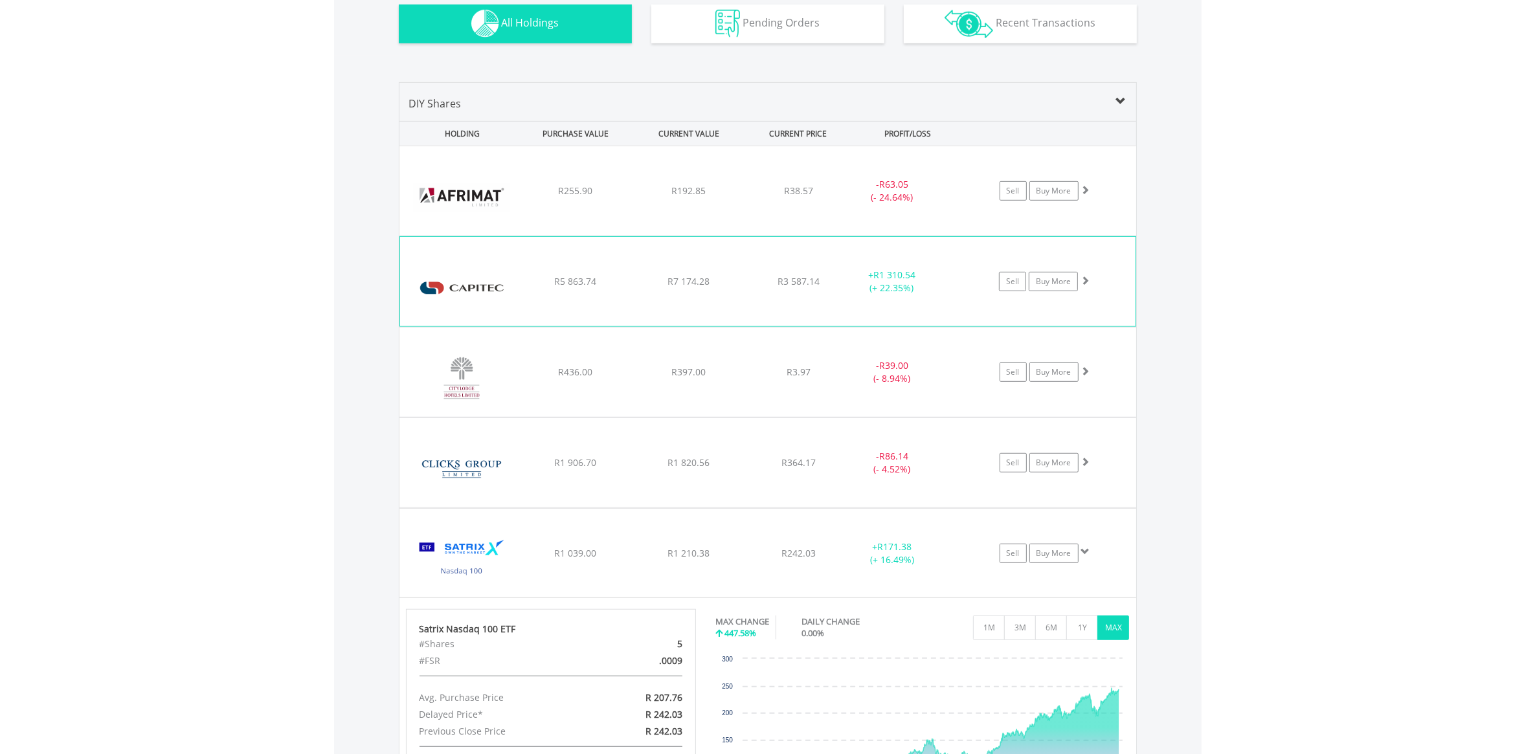
click at [974, 290] on div "Sell Buy More" at bounding box center [1050, 281] width 169 height 19
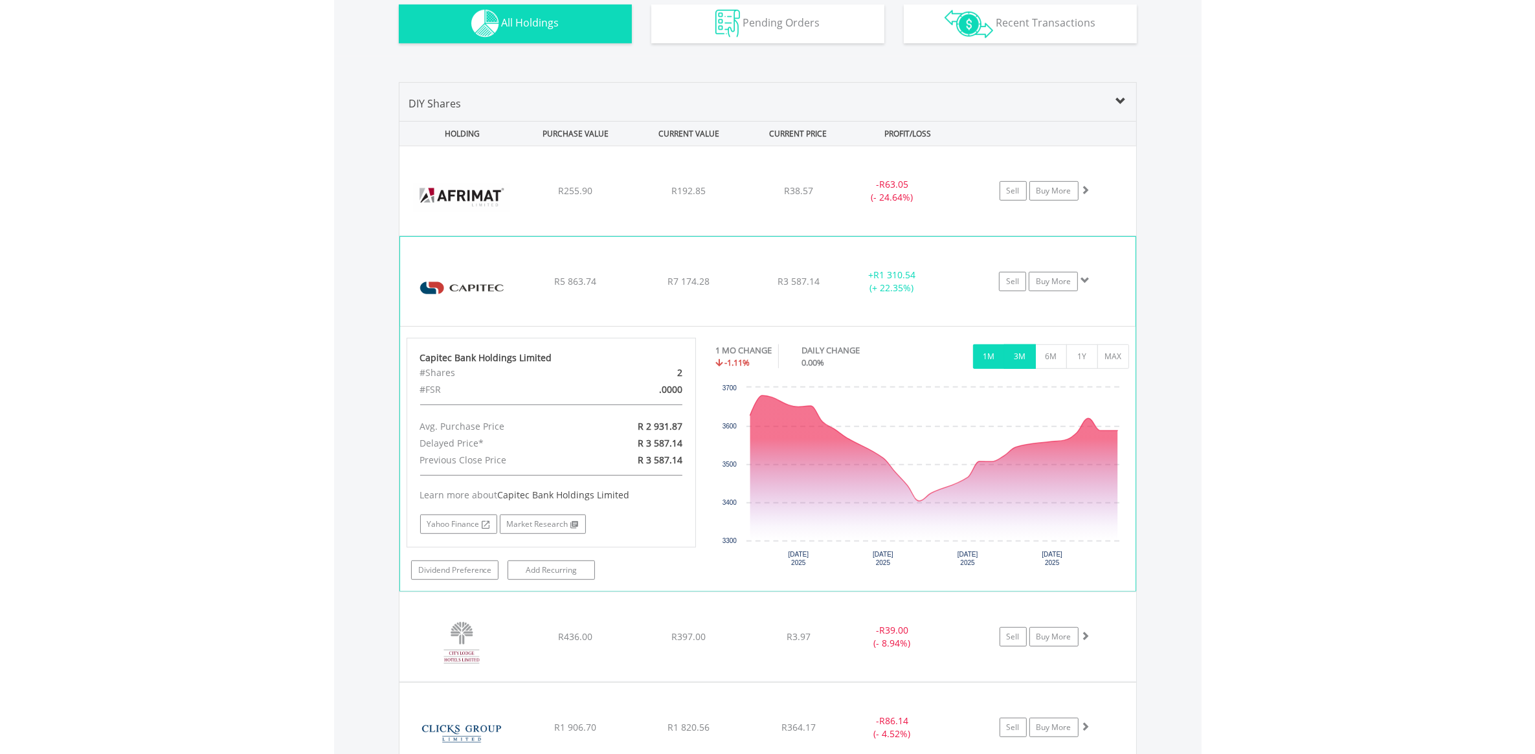
click at [1015, 358] on button "3M" at bounding box center [1020, 356] width 32 height 25
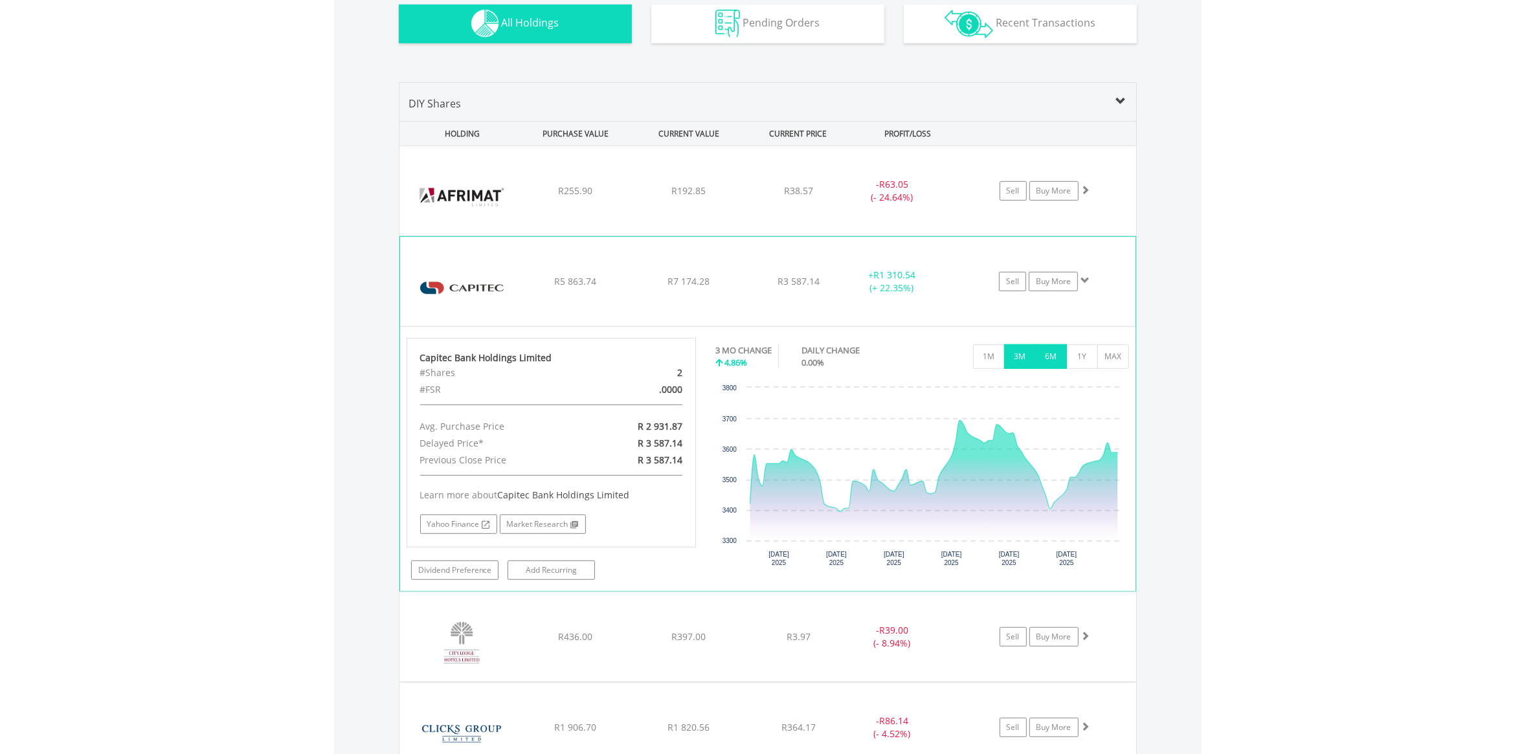
click at [1044, 362] on button "6M" at bounding box center [1051, 356] width 32 height 25
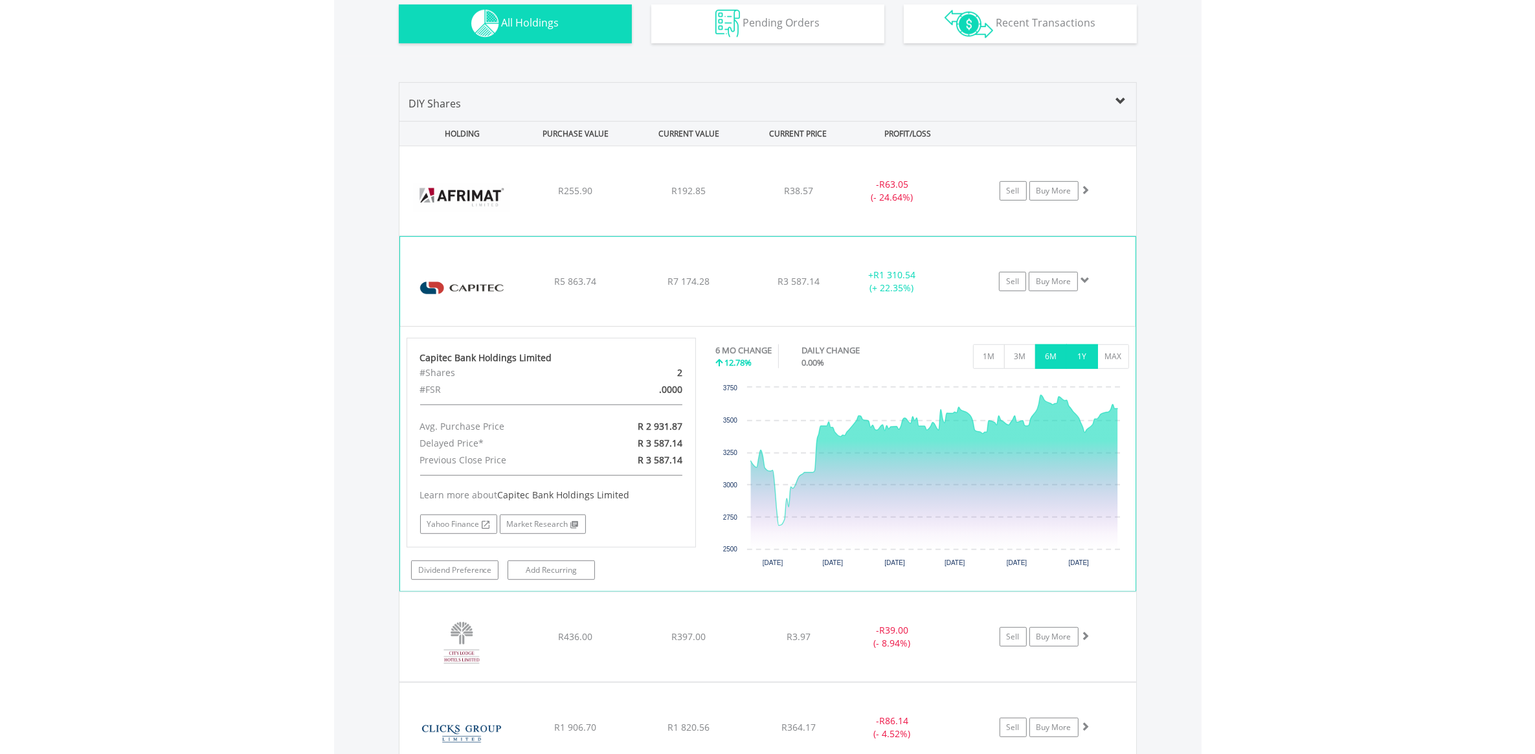
click at [1086, 358] on button "1Y" at bounding box center [1082, 356] width 32 height 25
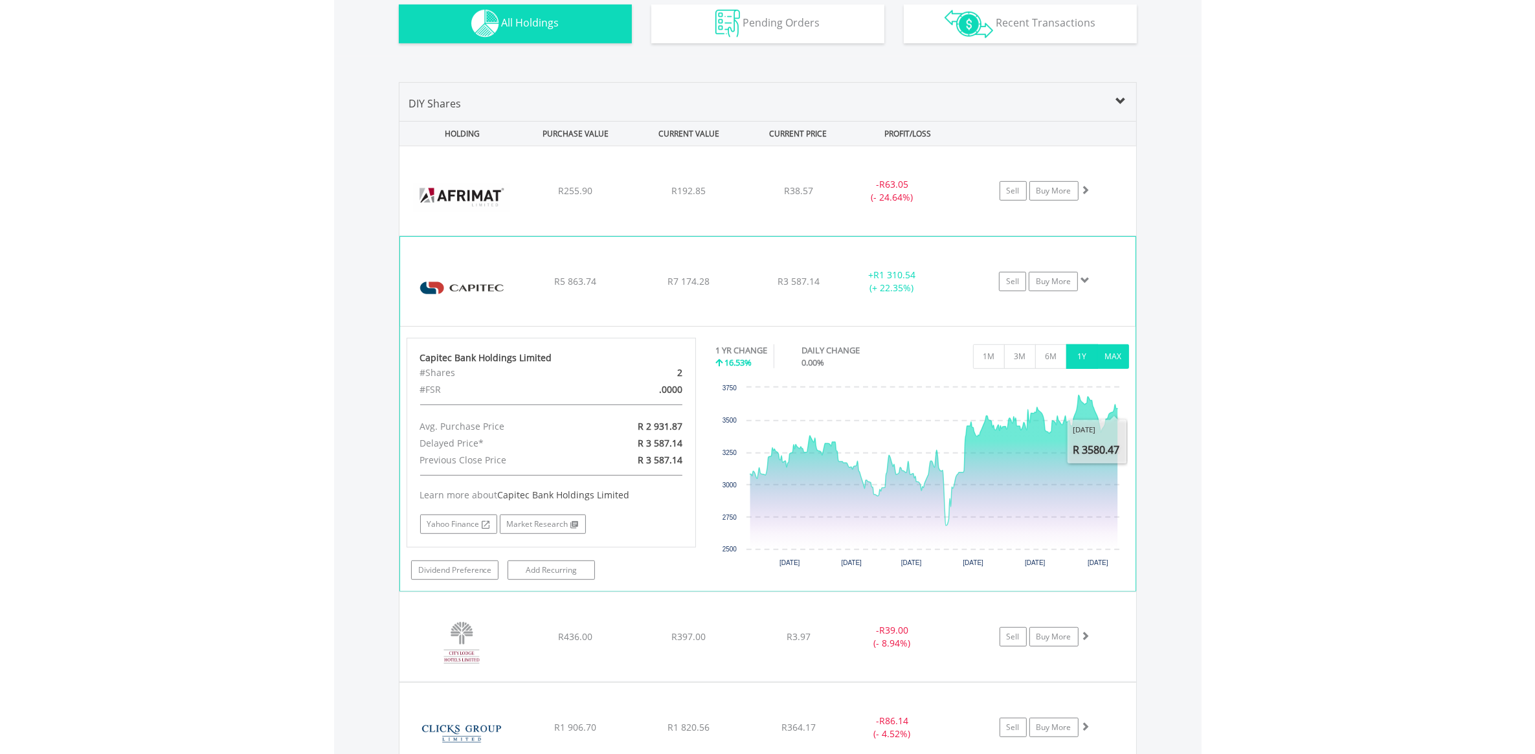
click at [1118, 357] on button "MAX" at bounding box center [1113, 356] width 32 height 25
